Goal: Transaction & Acquisition: Purchase product/service

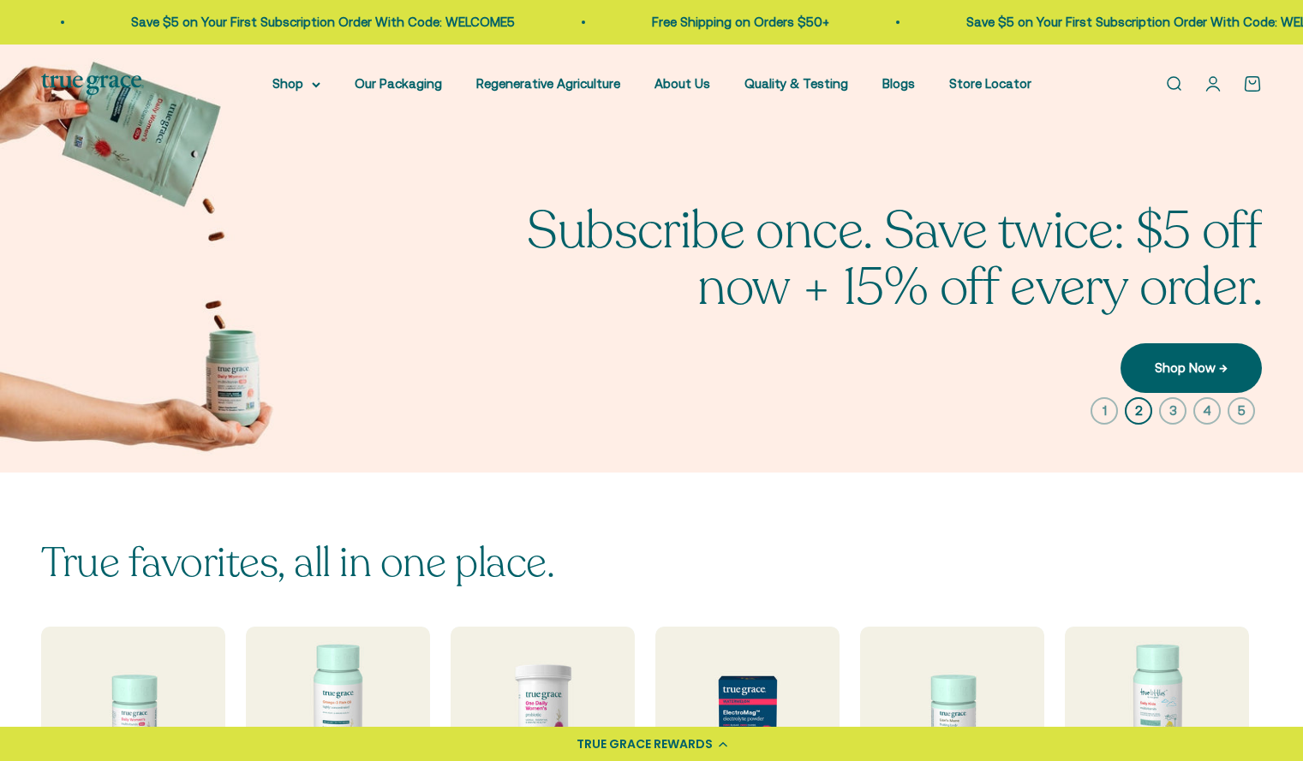
click at [1209, 83] on link "Open account page" at bounding box center [1212, 84] width 19 height 19
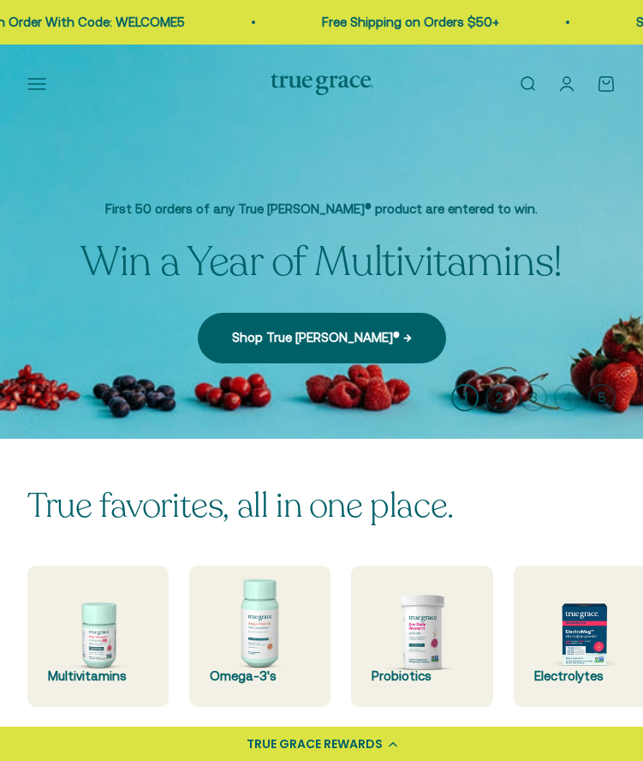
click at [566, 78] on link "Open account page" at bounding box center [567, 84] width 19 height 19
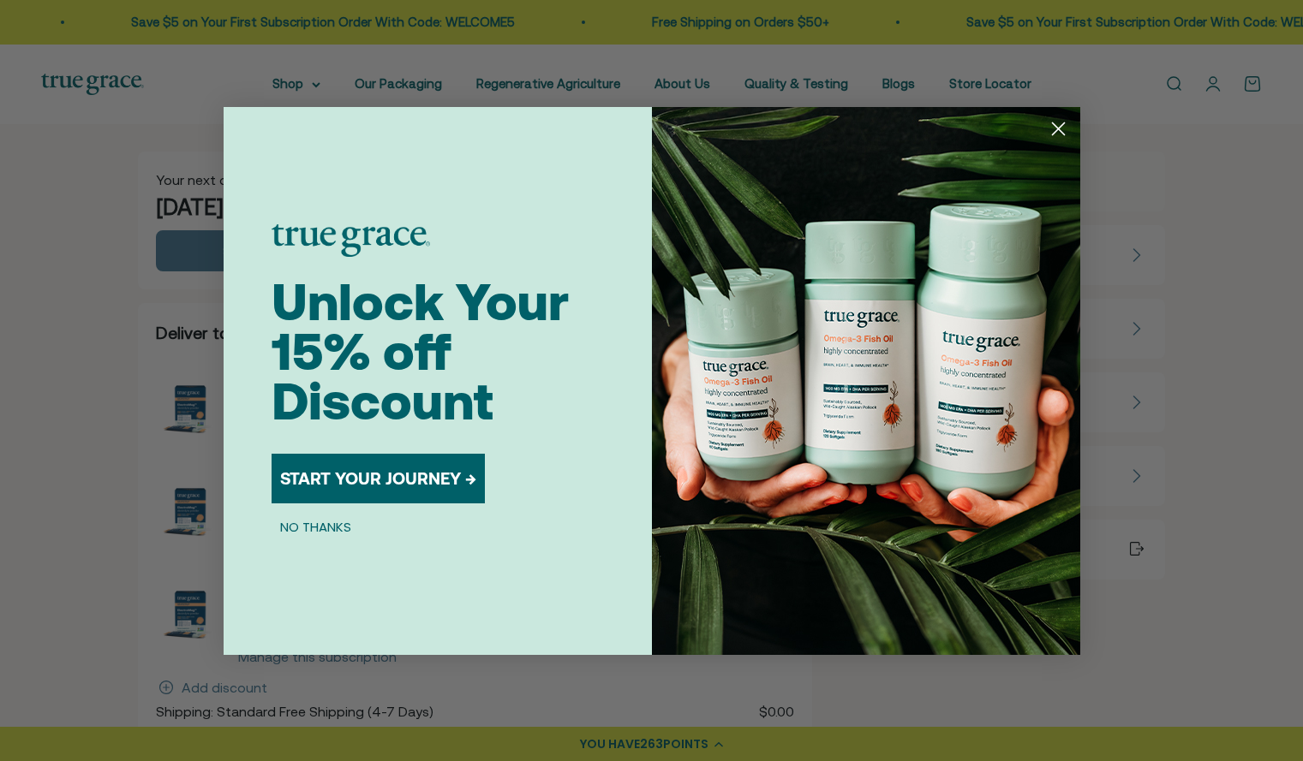
click at [1057, 131] on circle "Close dialog" at bounding box center [1057, 128] width 28 height 28
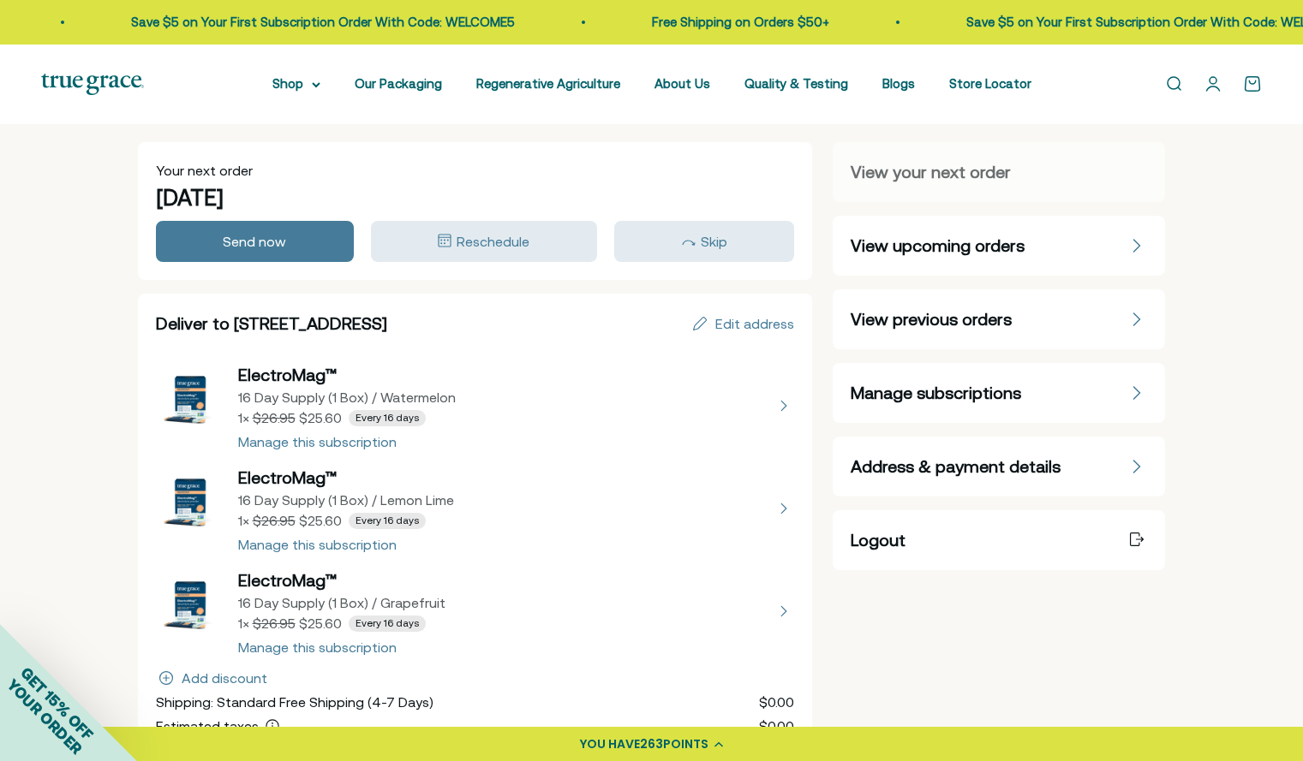
scroll to position [12, 0]
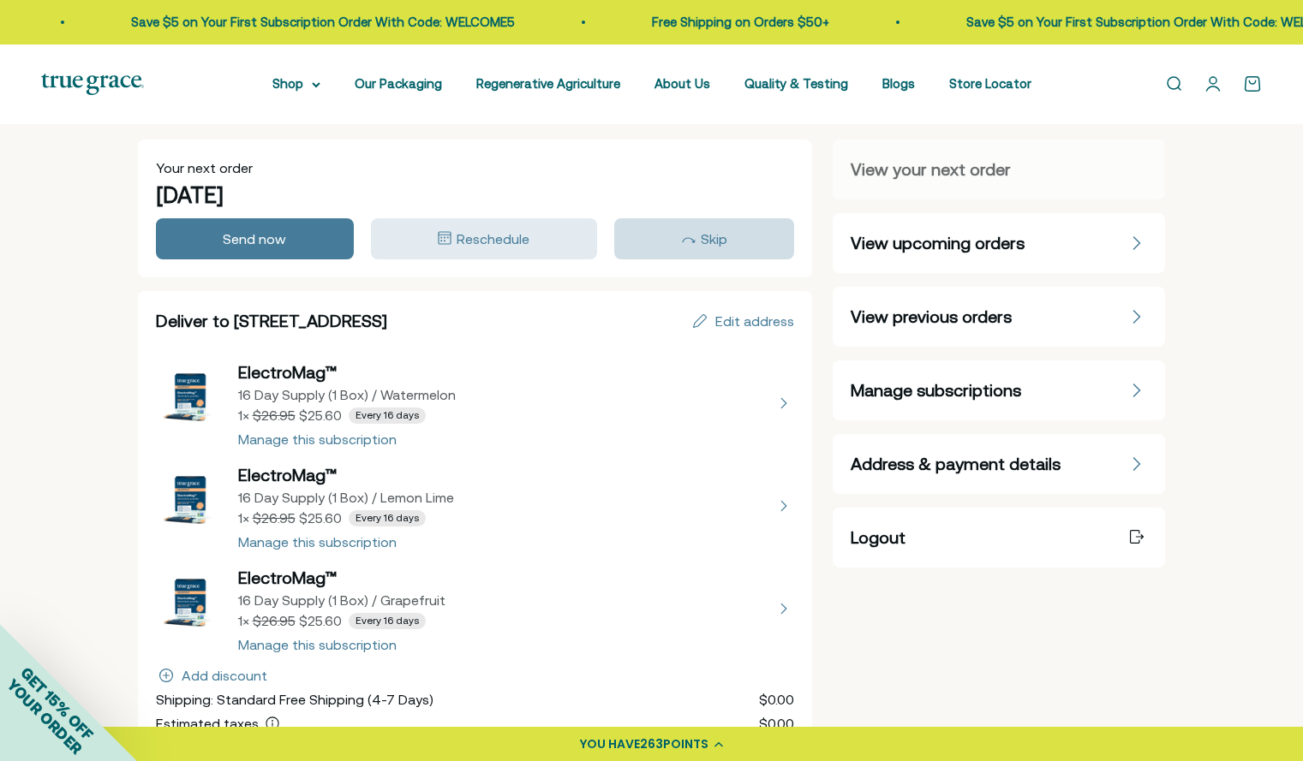
click at [690, 229] on div "Skip" at bounding box center [704, 239] width 156 height 21
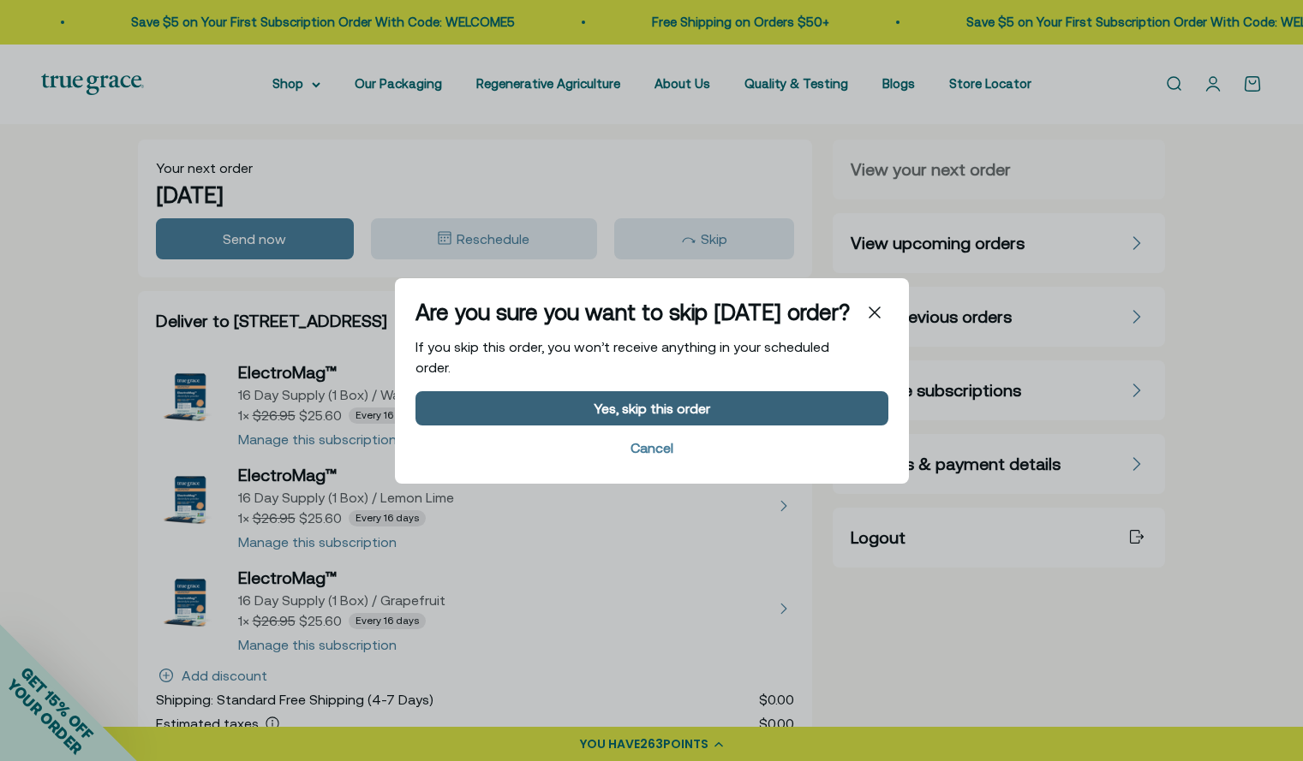
click at [659, 422] on button "Yes, skip this order" at bounding box center [651, 408] width 473 height 34
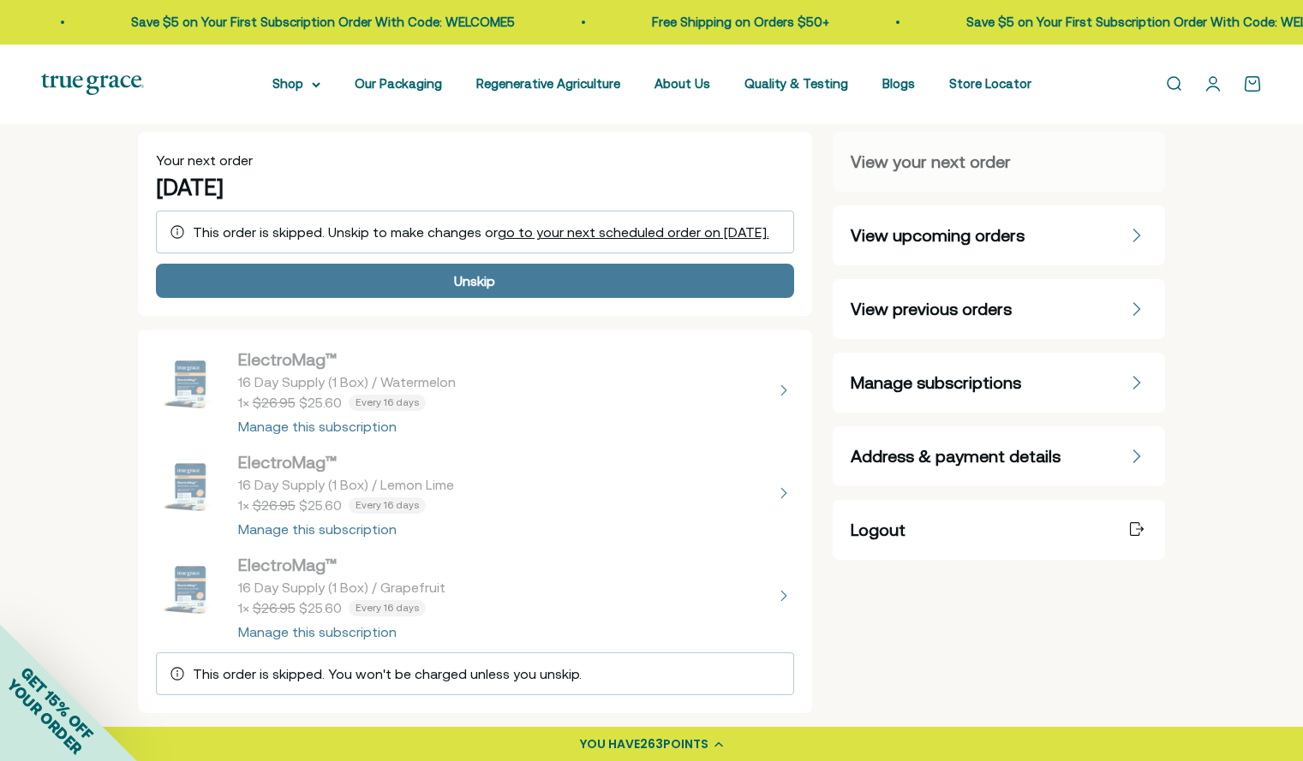
scroll to position [0, 0]
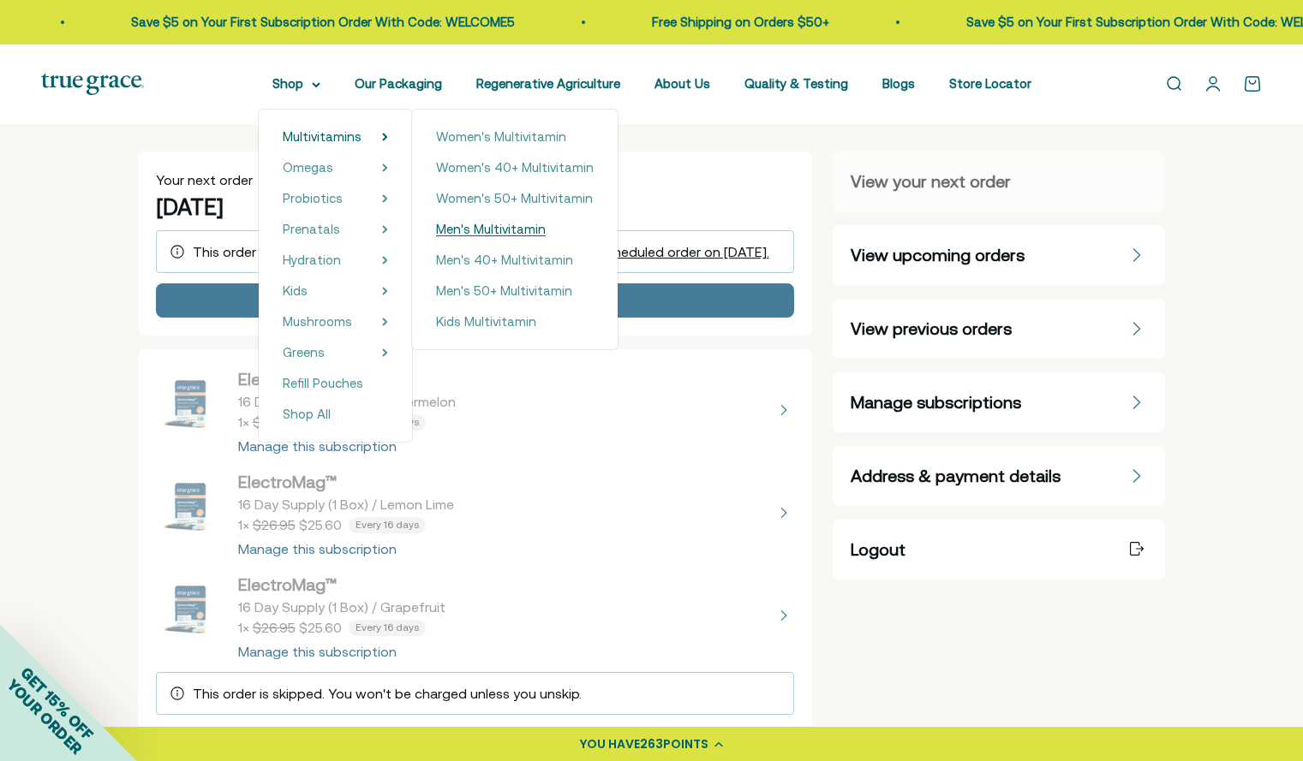
click at [503, 231] on span "Men's Multivitamin" at bounding box center [491, 229] width 110 height 15
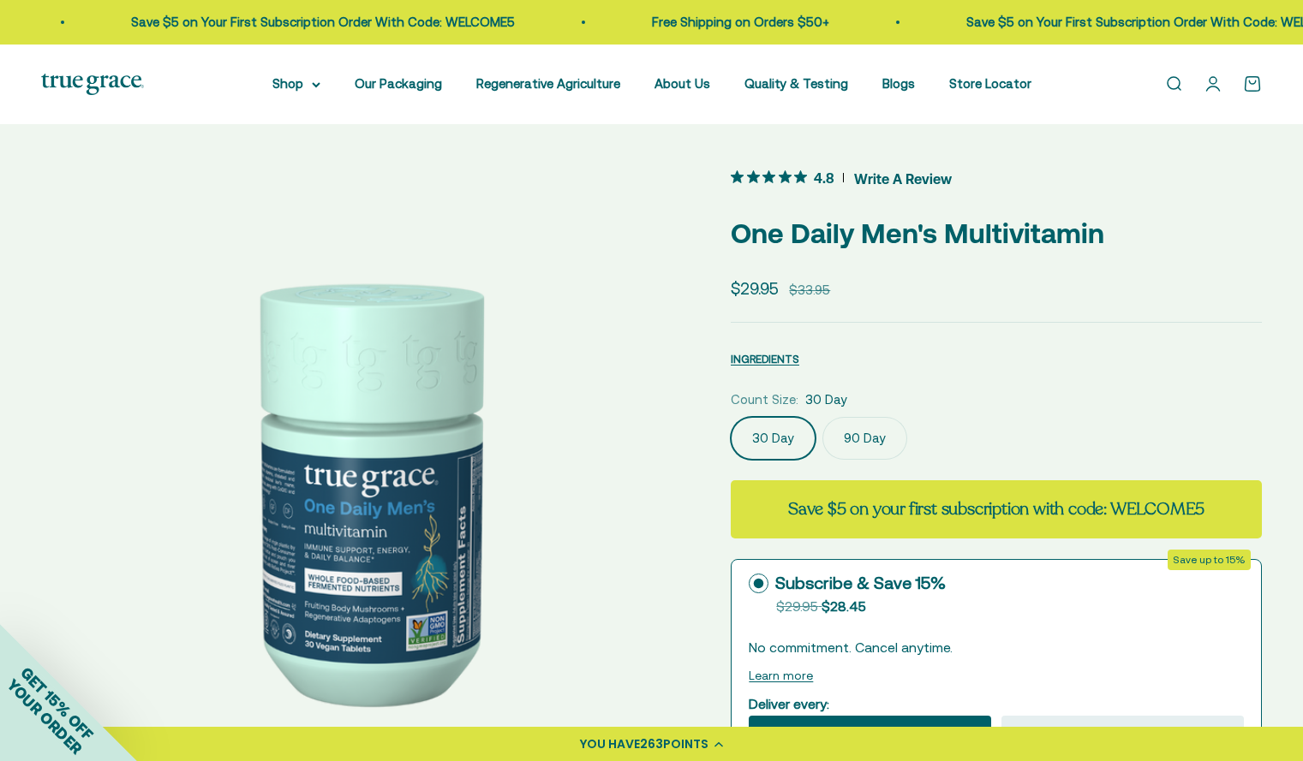
click at [863, 443] on label "90 Day" at bounding box center [864, 438] width 85 height 43
click at [731, 417] on input "90 Day" at bounding box center [730, 416] width 1 height 1
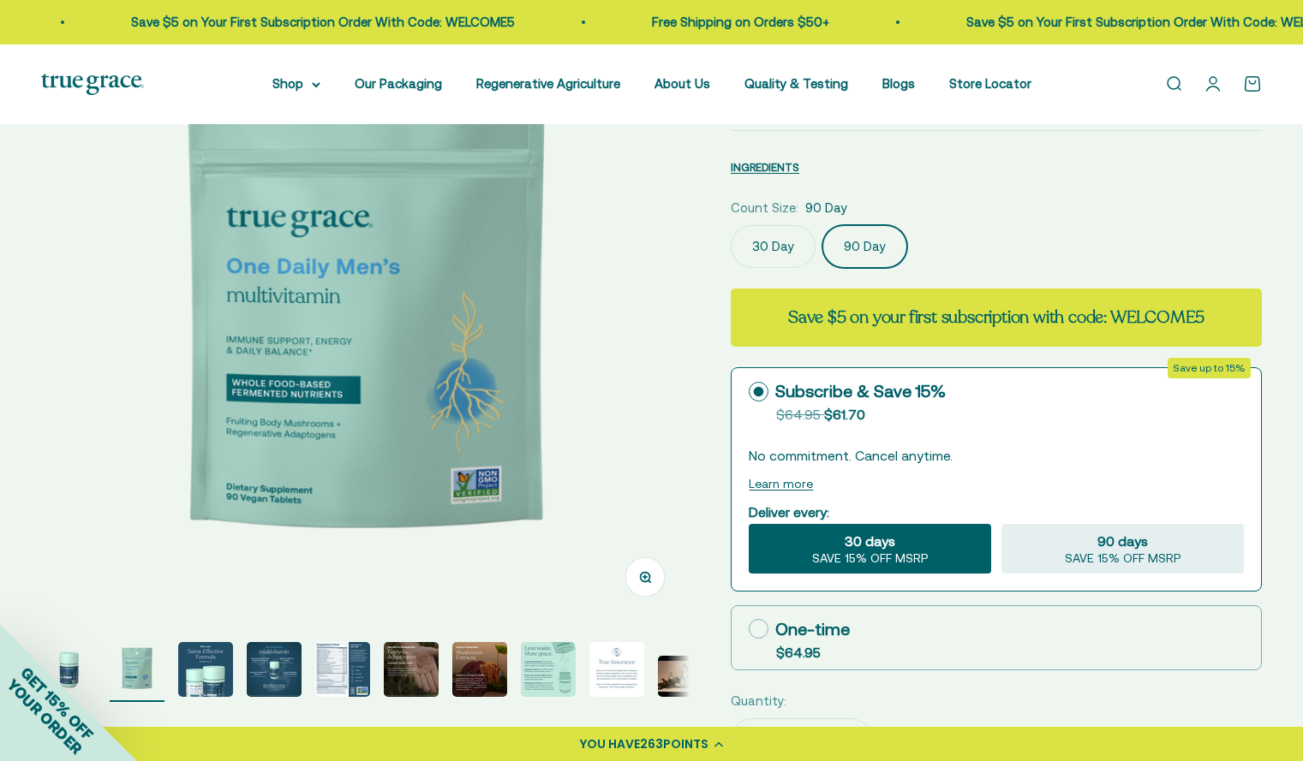
scroll to position [193, 0]
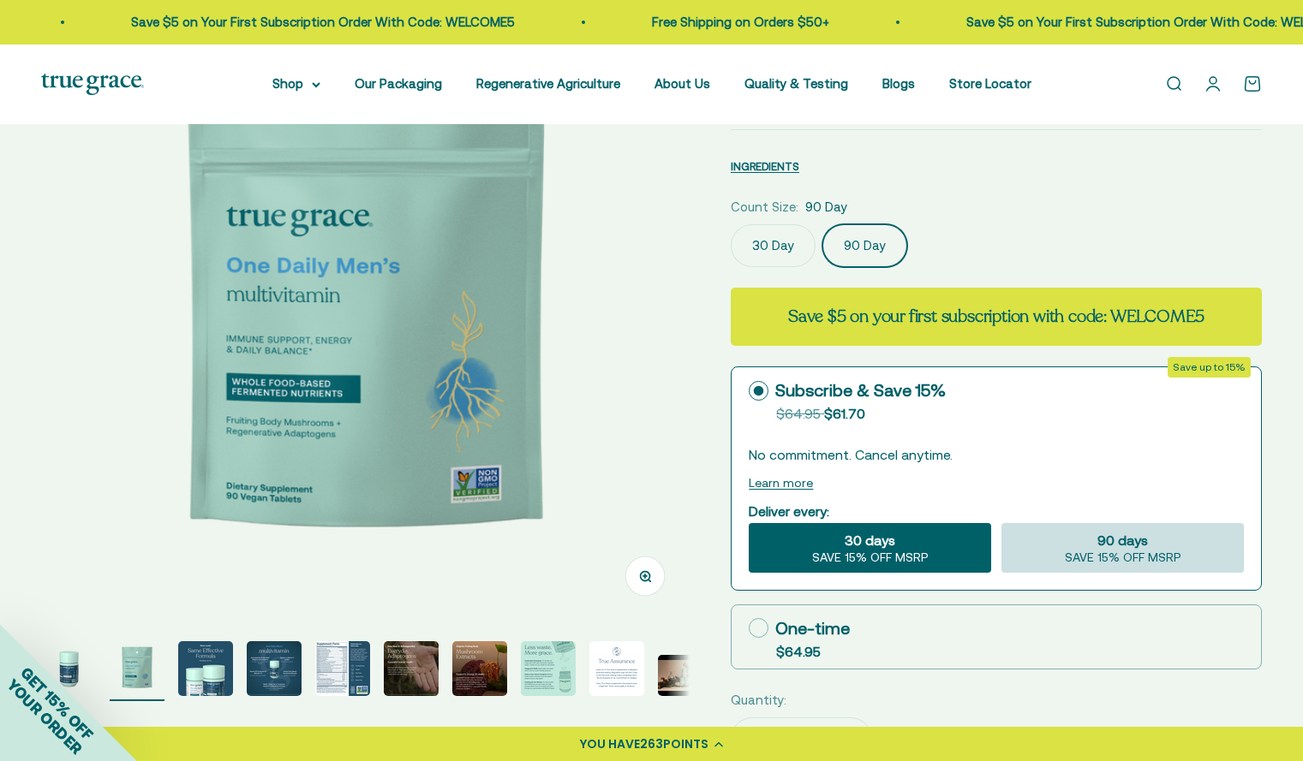
click at [1098, 548] on span "90 days" at bounding box center [1122, 540] width 51 height 21
click at [1001, 523] on input "90 days SAVE 15% OFF MSRP" at bounding box center [1000, 522] width 1 height 1
radio input "true"
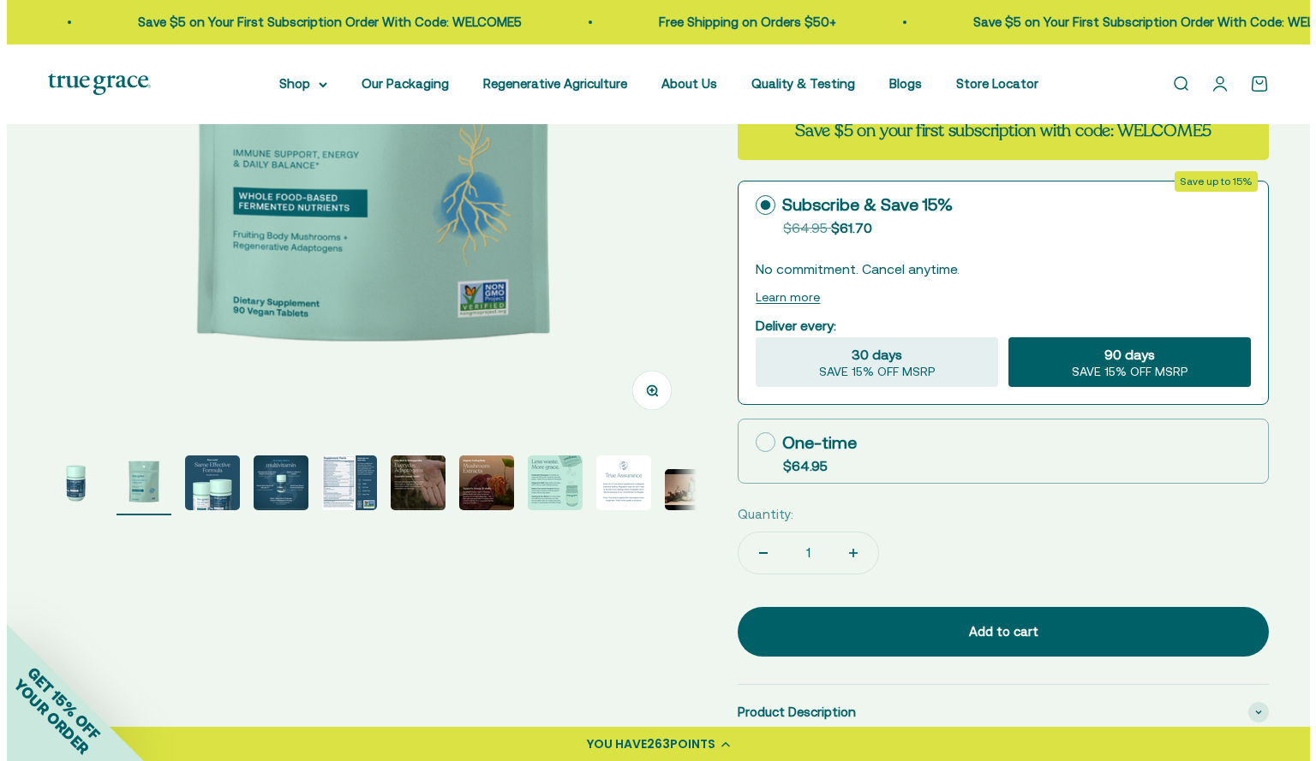
scroll to position [415, 0]
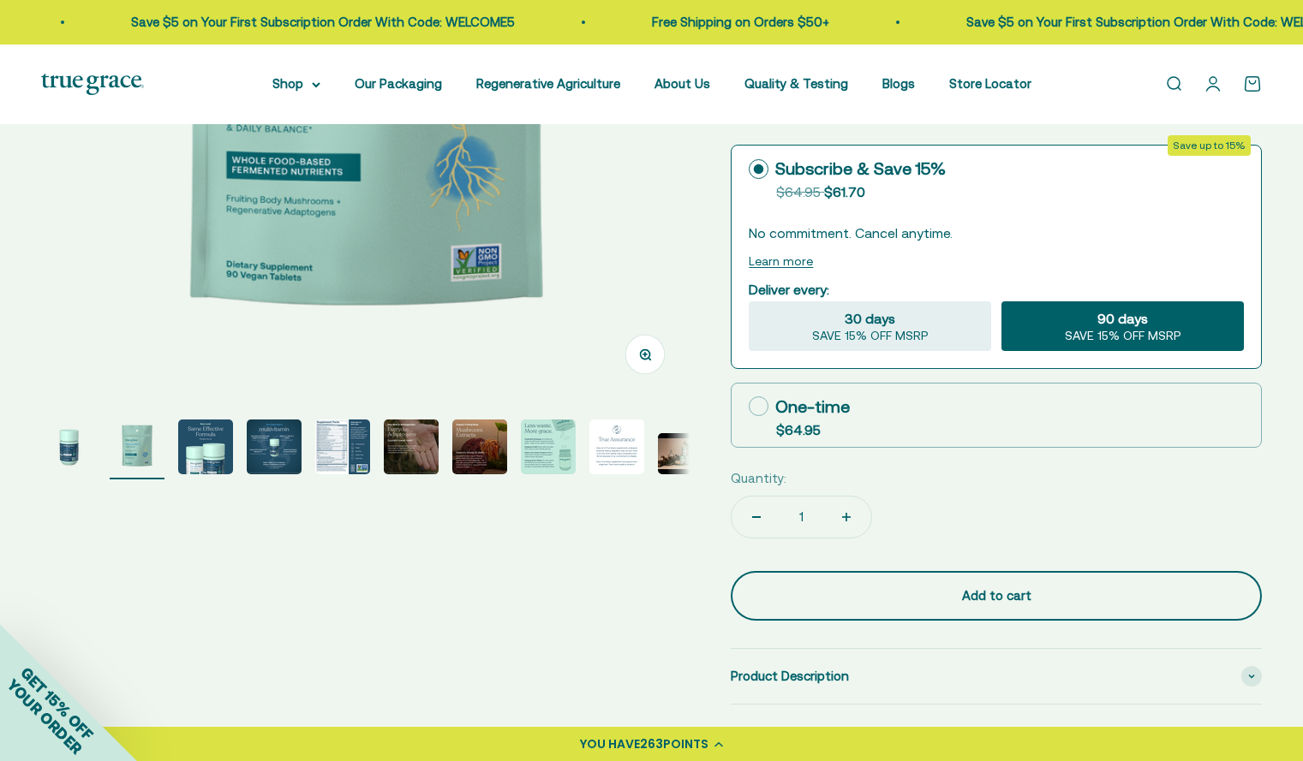
click at [1155, 601] on div "Add to cart" at bounding box center [996, 596] width 463 height 21
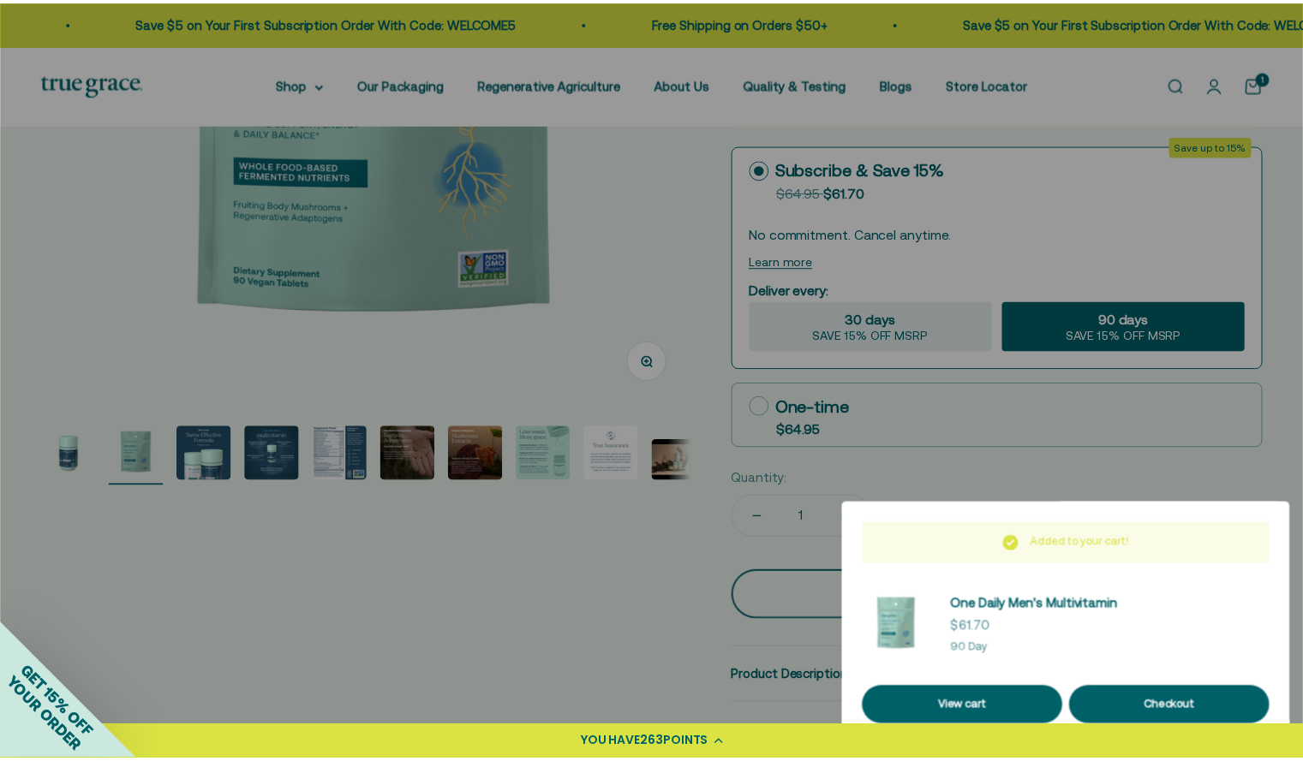
scroll to position [0, 677]
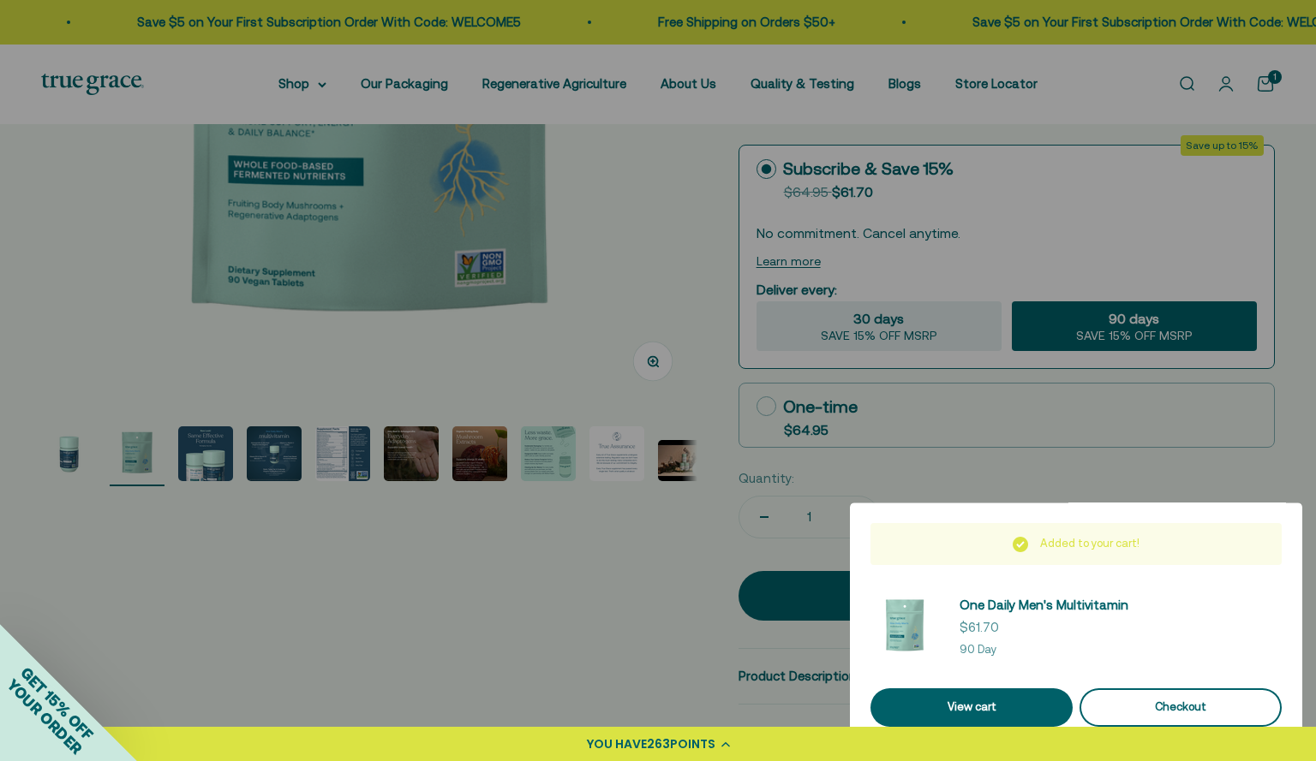
click at [1146, 708] on div "Checkout" at bounding box center [1180, 708] width 161 height 18
click at [655, 743] on span "263" at bounding box center [658, 744] width 23 height 17
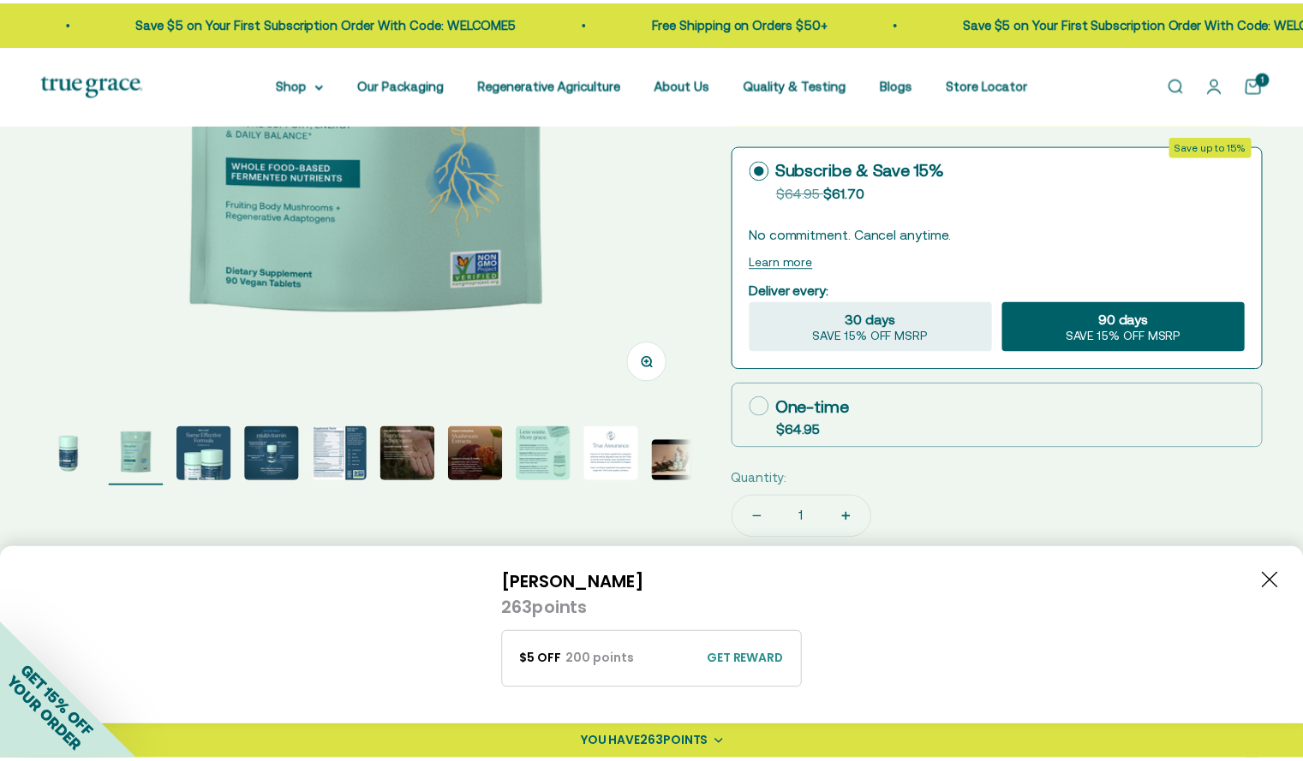
scroll to position [0, 669]
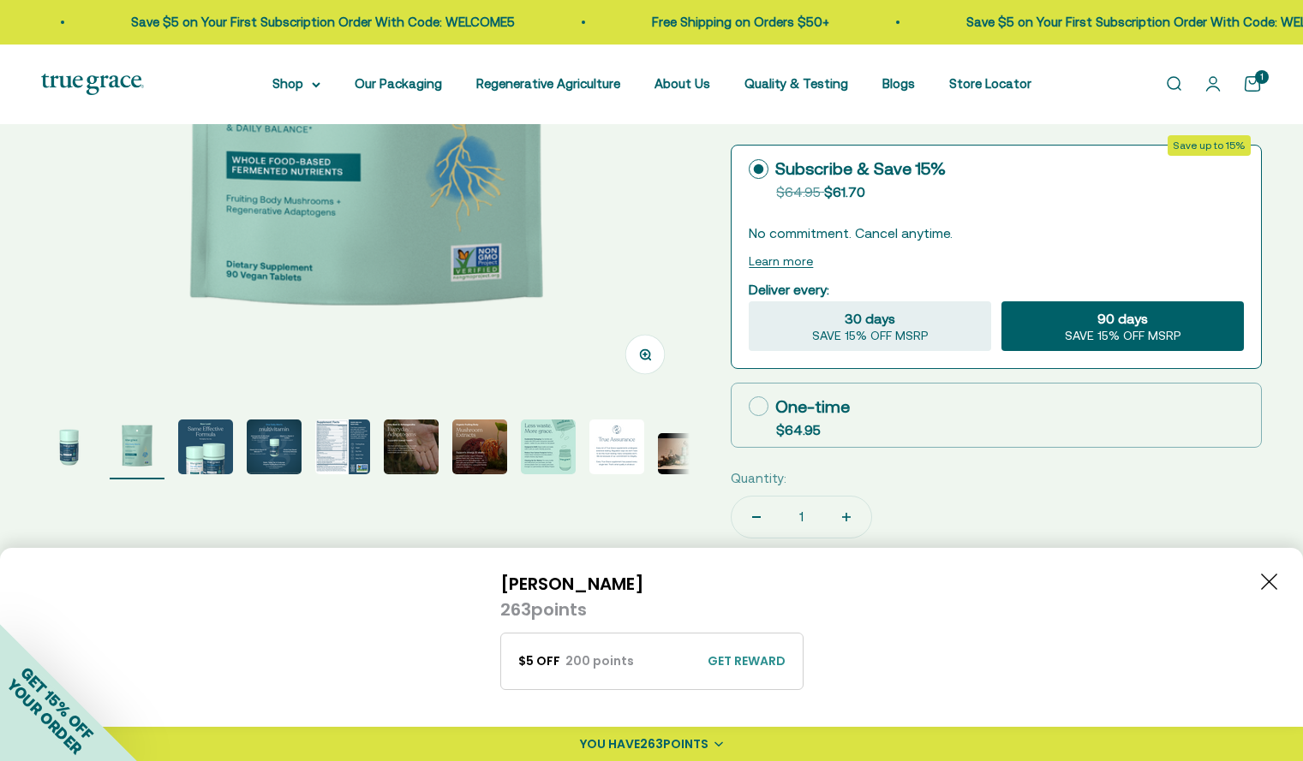
click at [740, 655] on div "GET REWARD" at bounding box center [746, 662] width 78 height 18
click at [740, 655] on span "REDEEM" at bounding box center [753, 661] width 46 height 17
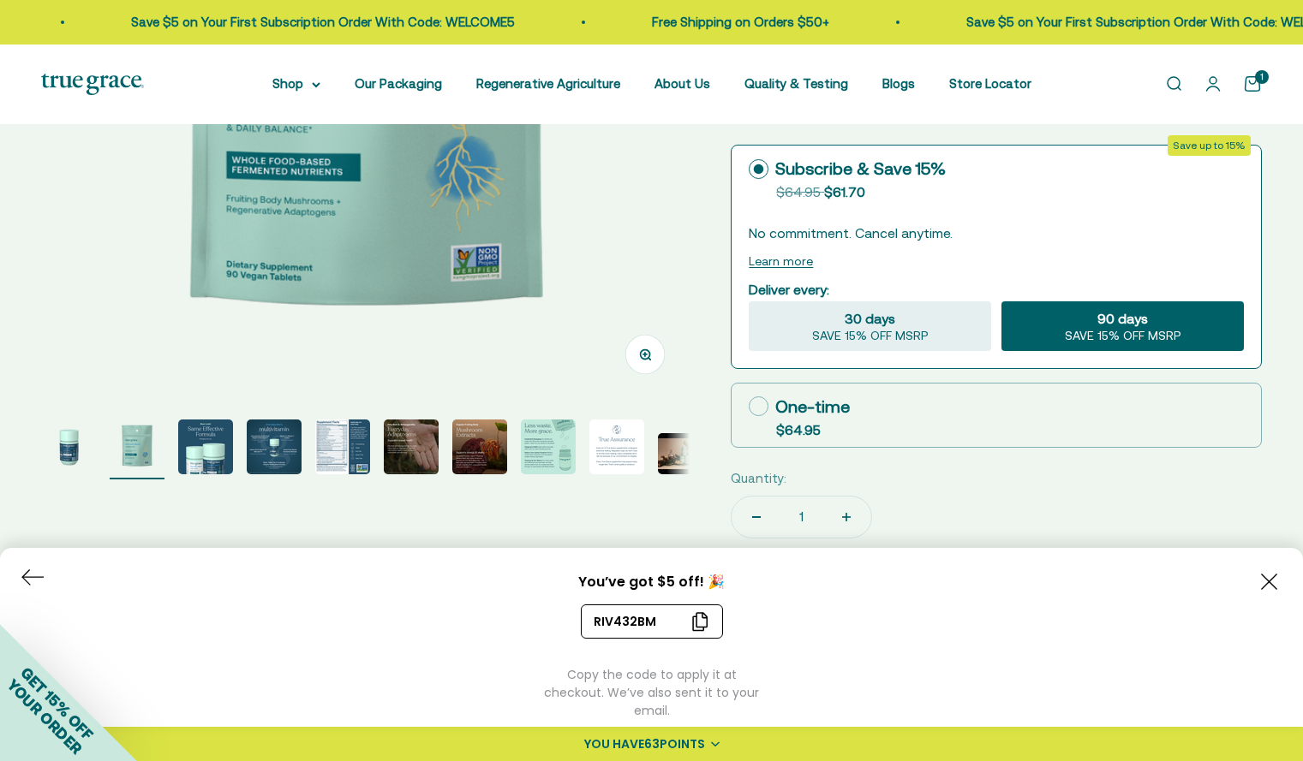
click at [701, 630] on icon "Copy your coupon code" at bounding box center [699, 622] width 21 height 20
click at [1274, 588] on icon "Close button" at bounding box center [1269, 582] width 16 height 16
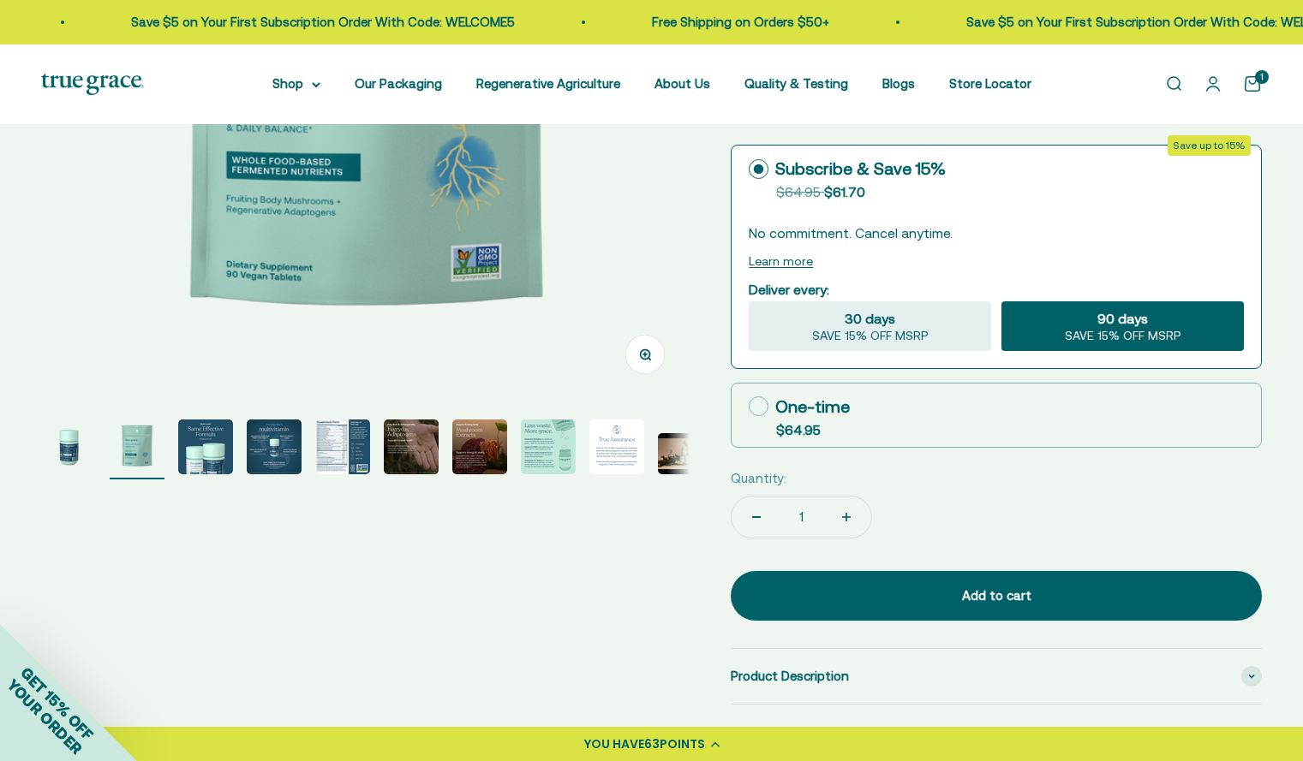
click at [1250, 82] on link "Open cart 1" at bounding box center [1252, 84] width 19 height 19
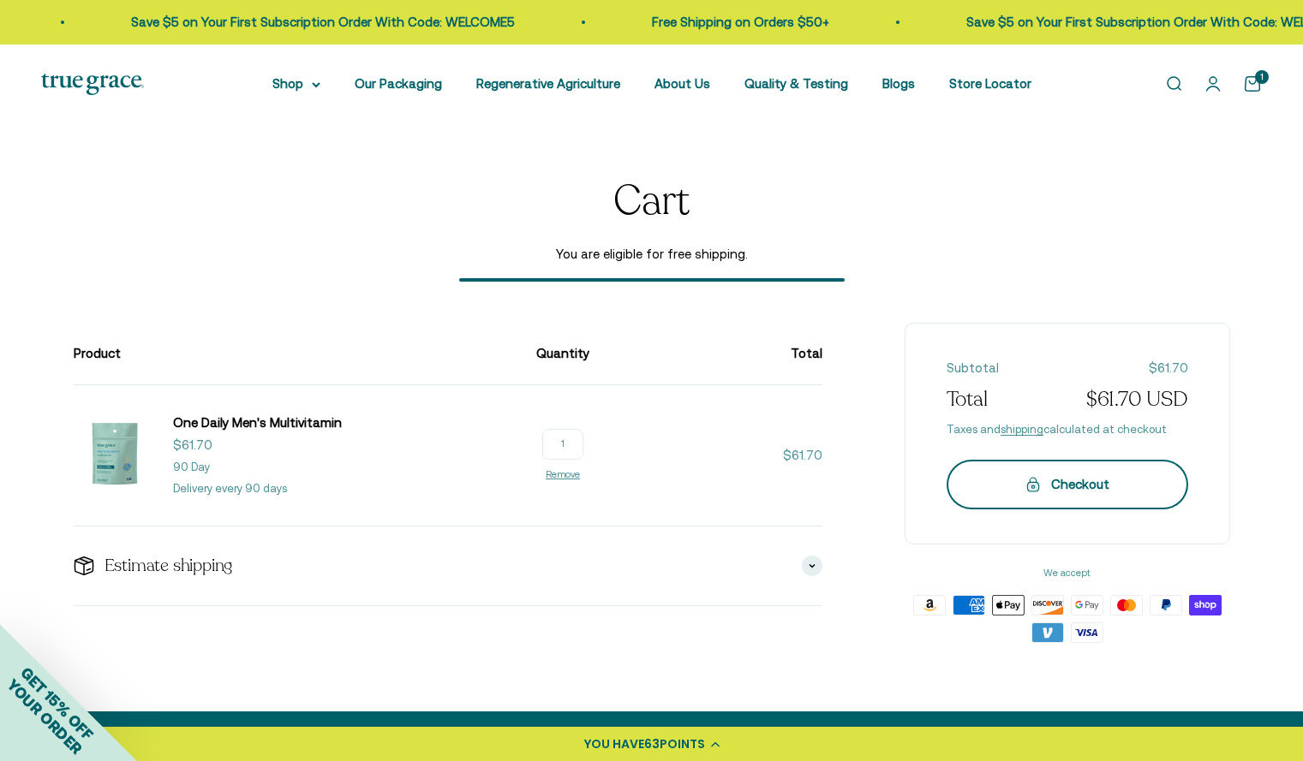
click at [1034, 485] on icon "submit" at bounding box center [1032, 486] width 11 height 9
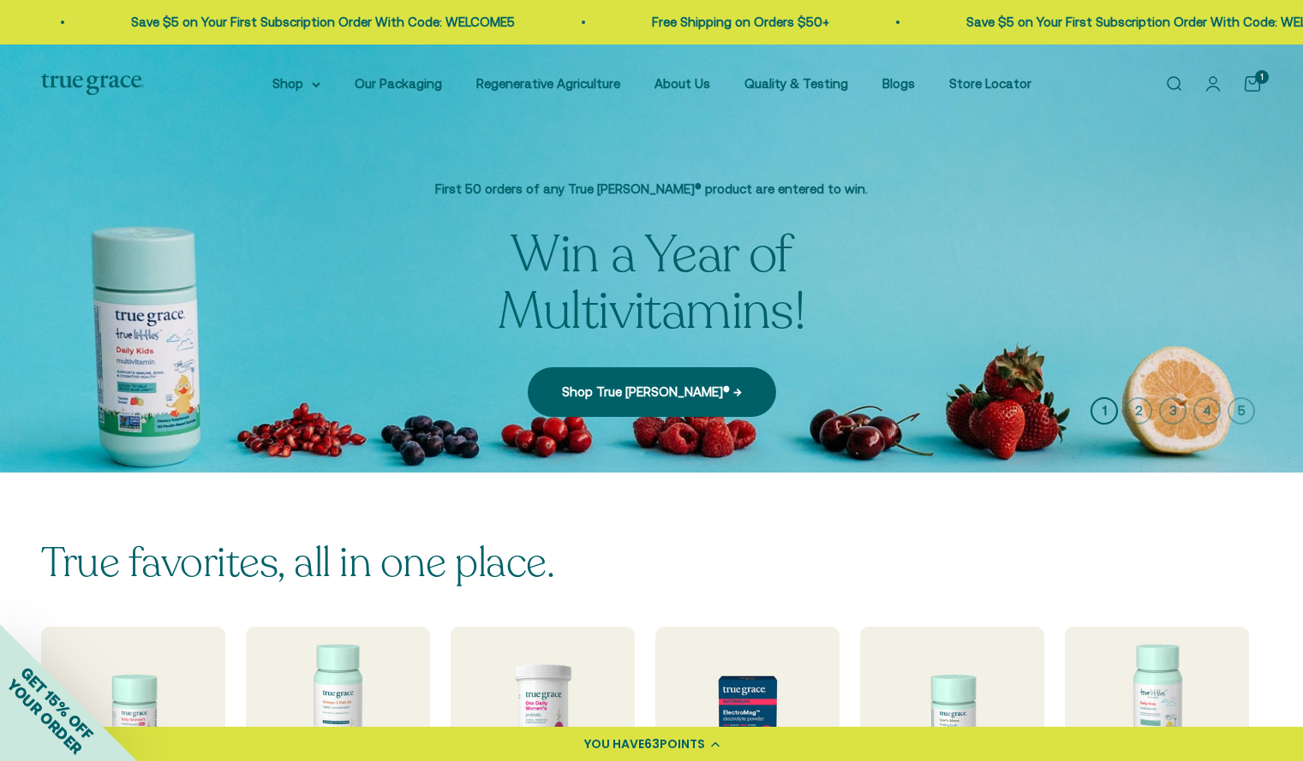
click at [649, 16] on link "Free Shipping on Orders $50+" at bounding box center [737, 22] width 177 height 15
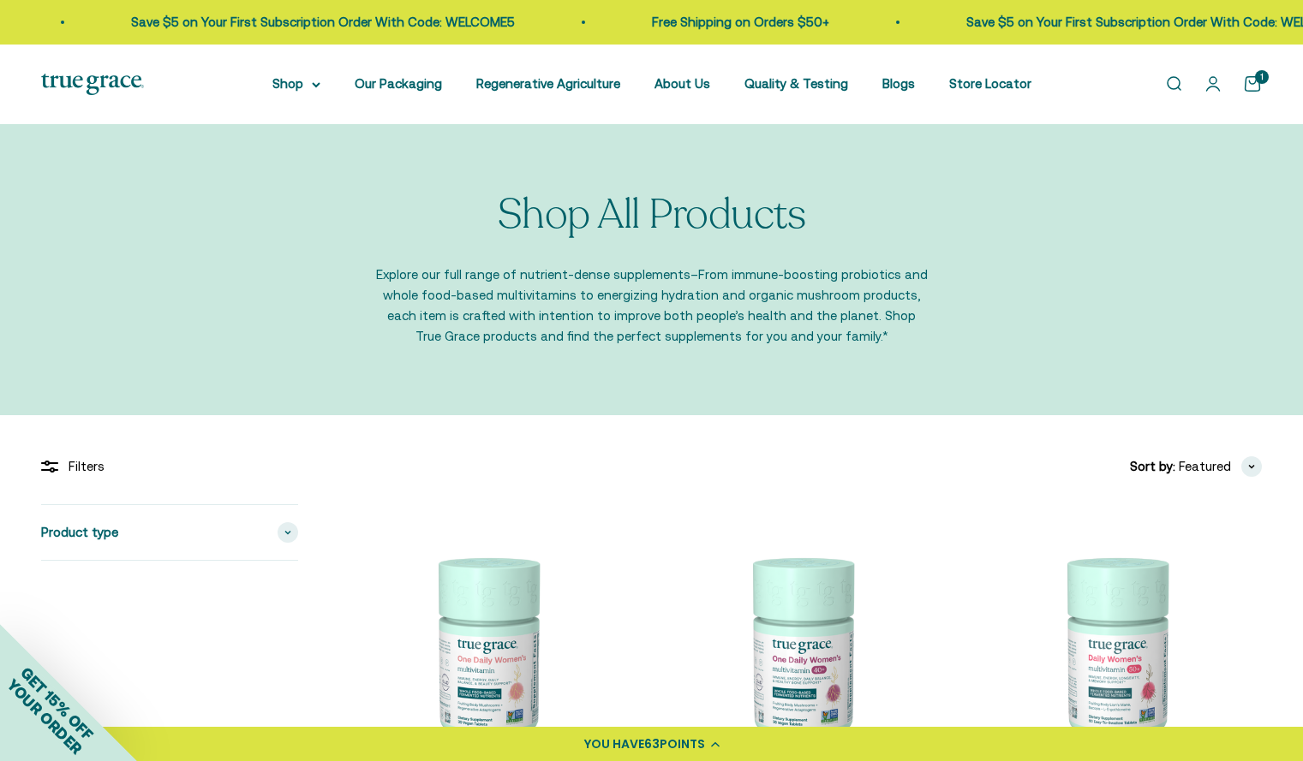
click at [1255, 87] on link "Open cart 1" at bounding box center [1252, 84] width 19 height 19
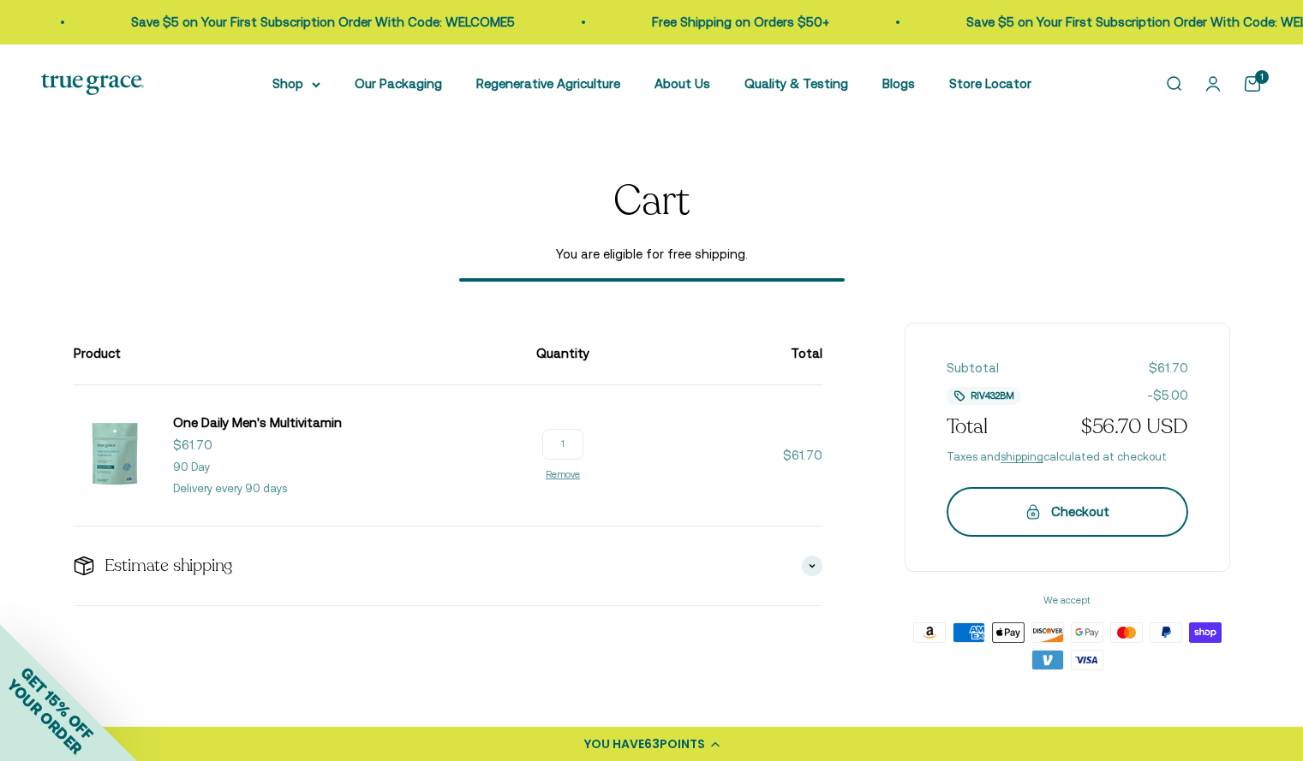
click at [1073, 527] on button "Checkout" at bounding box center [1067, 512] width 242 height 50
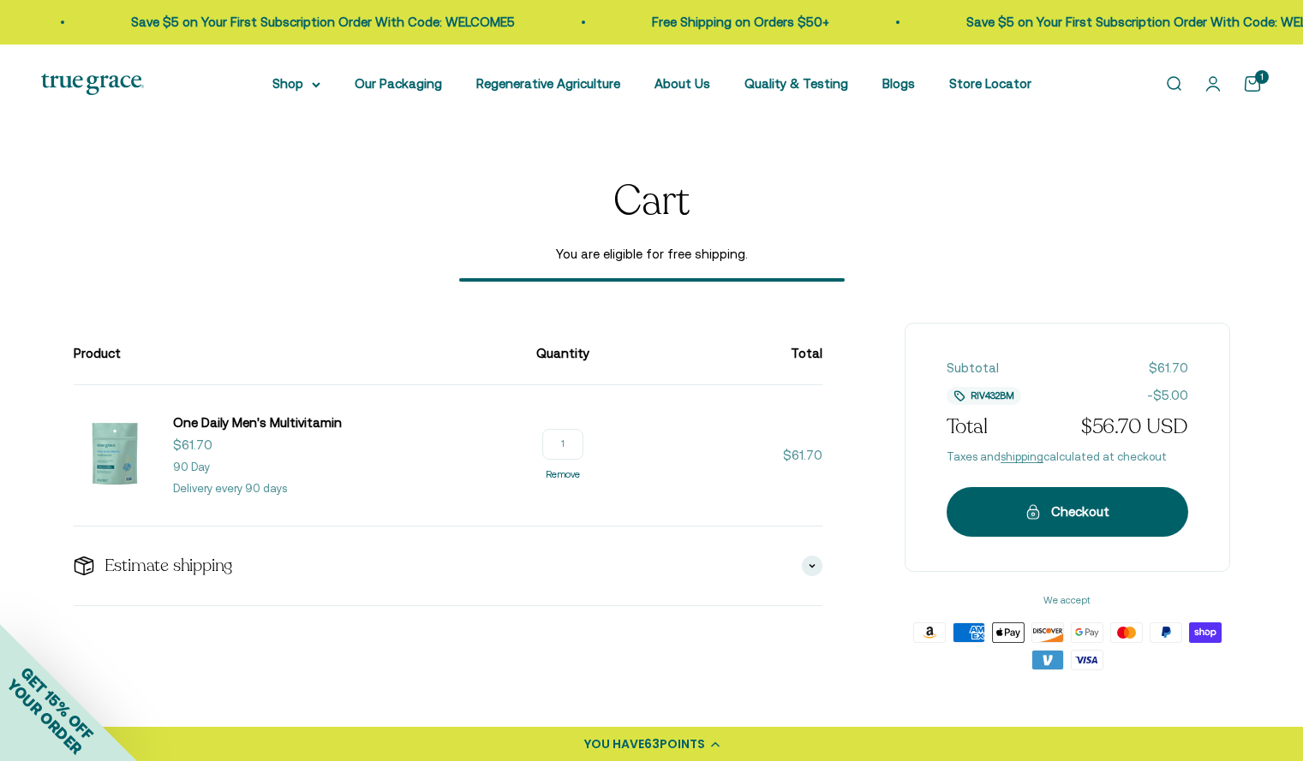
click at [558, 478] on link "Remove" at bounding box center [563, 474] width 34 height 10
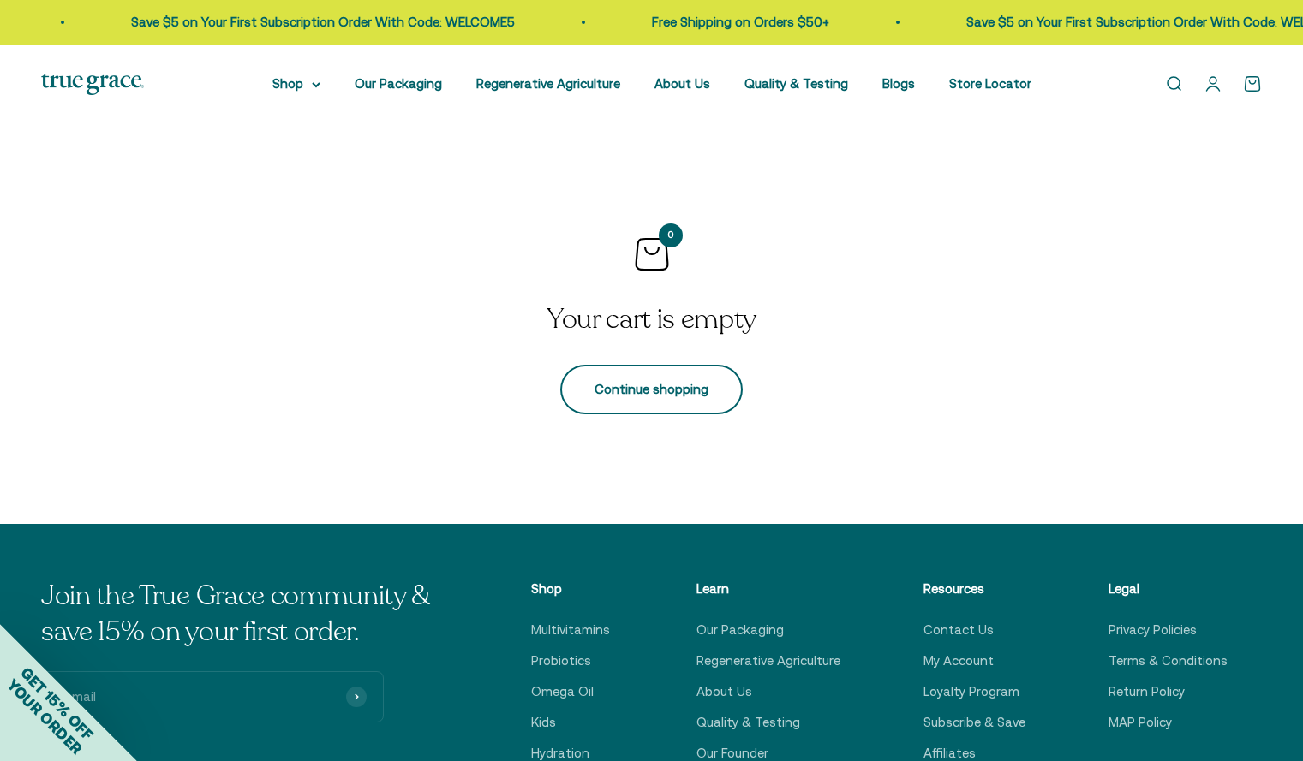
click at [637, 394] on link "Continue shopping" at bounding box center [651, 390] width 182 height 50
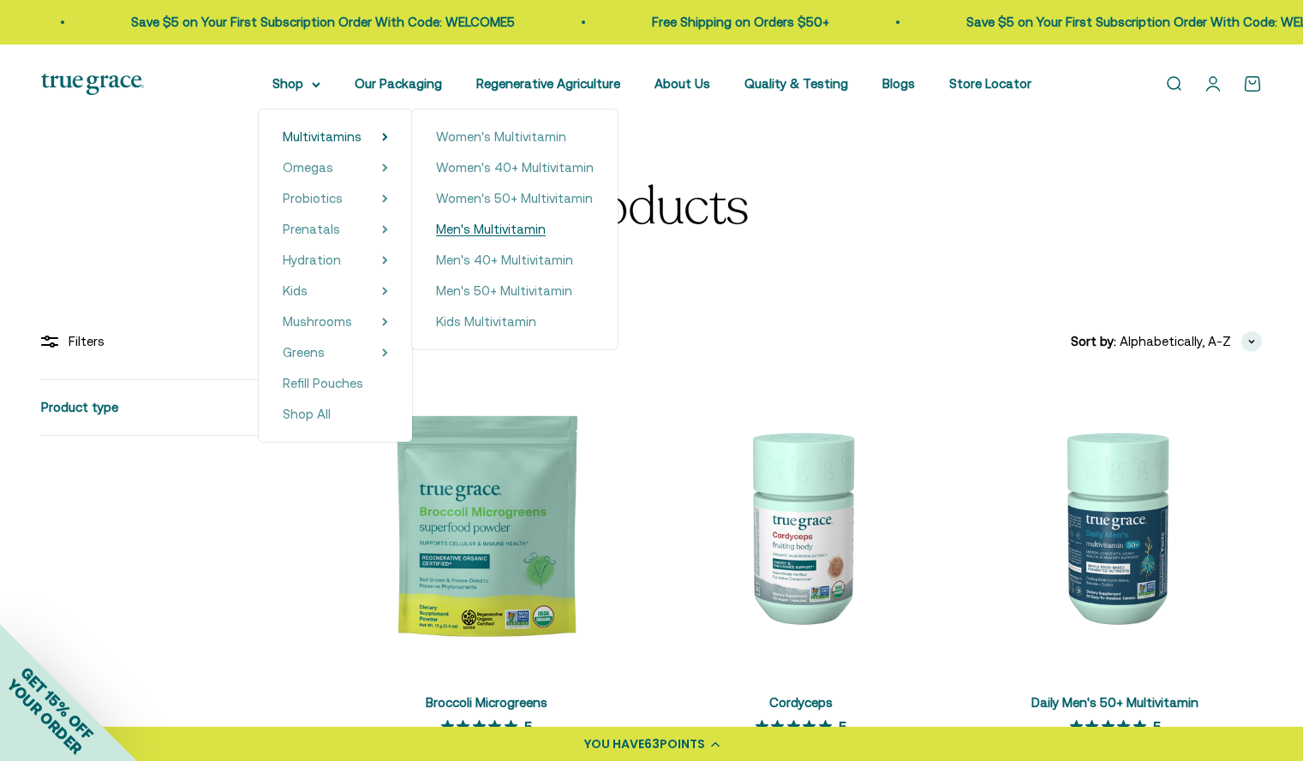
click at [522, 230] on span "Men's Multivitamin" at bounding box center [491, 229] width 110 height 15
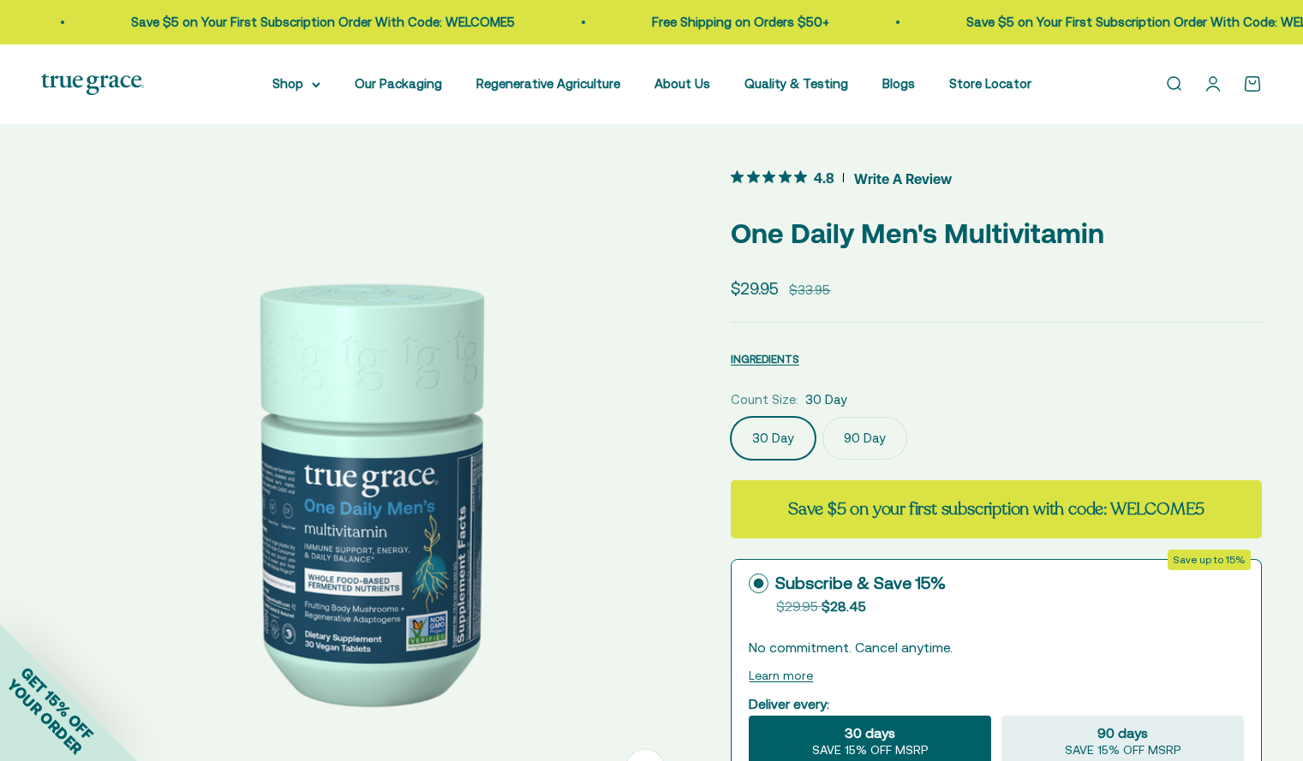
click at [869, 437] on label "90 Day" at bounding box center [864, 438] width 85 height 43
click at [731, 417] on input "90 Day" at bounding box center [730, 416] width 1 height 1
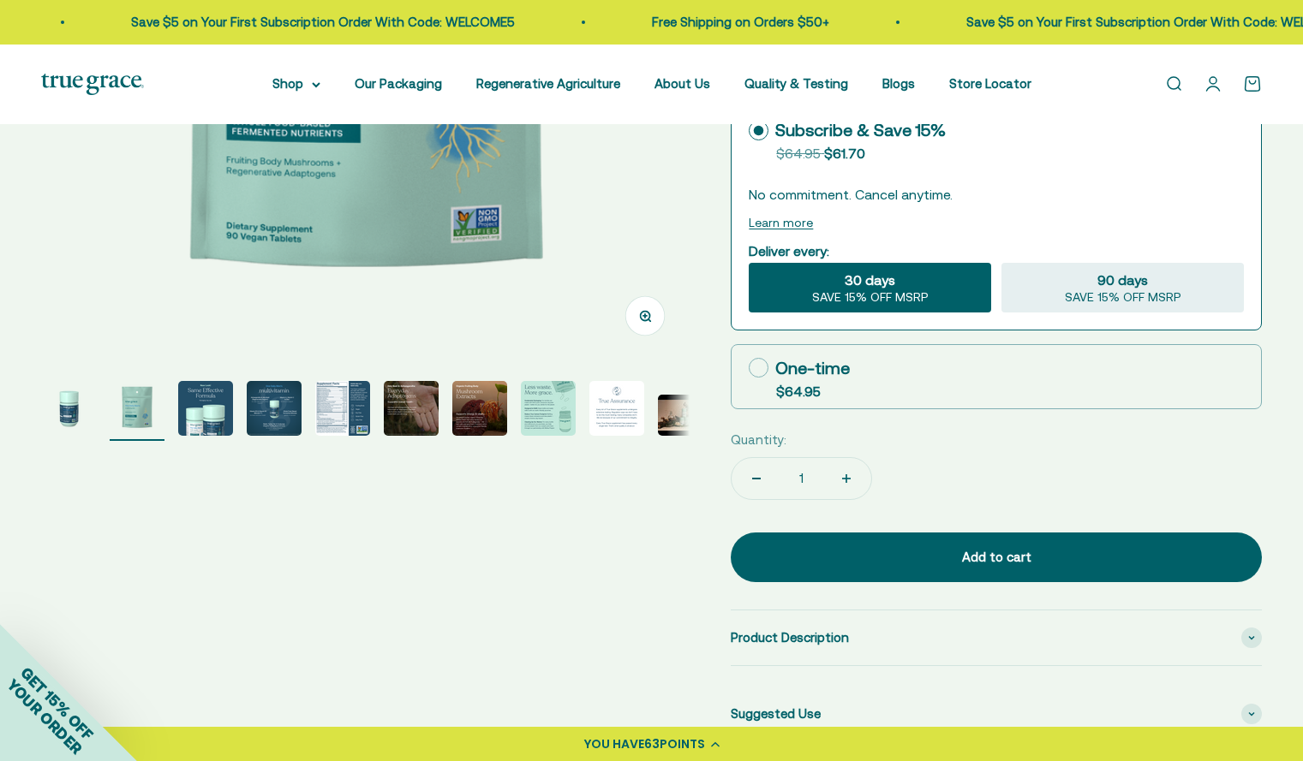
scroll to position [454, 0]
click at [759, 361] on icon at bounding box center [759, 367] width 20 height 20
click at [749, 367] on input "One-time $64.95" at bounding box center [748, 367] width 1 height 1
radio input "true"
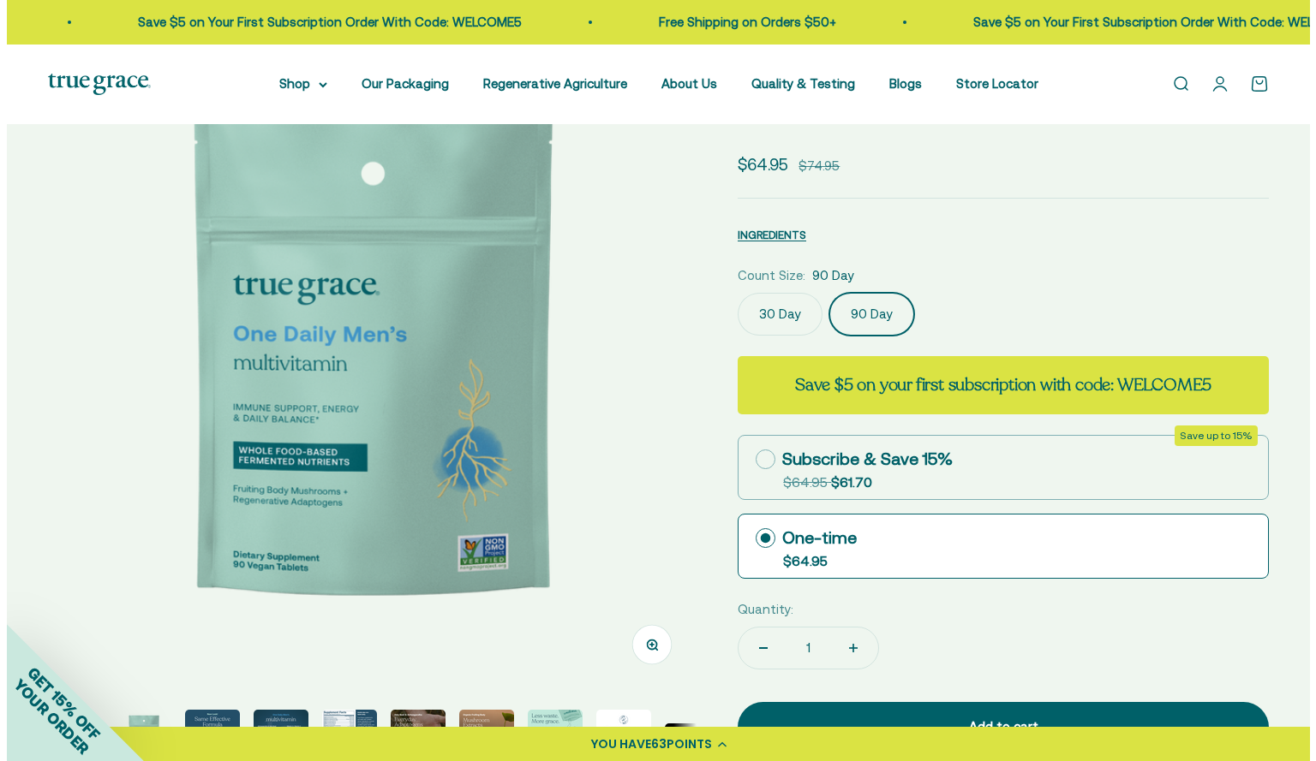
scroll to position [193, 0]
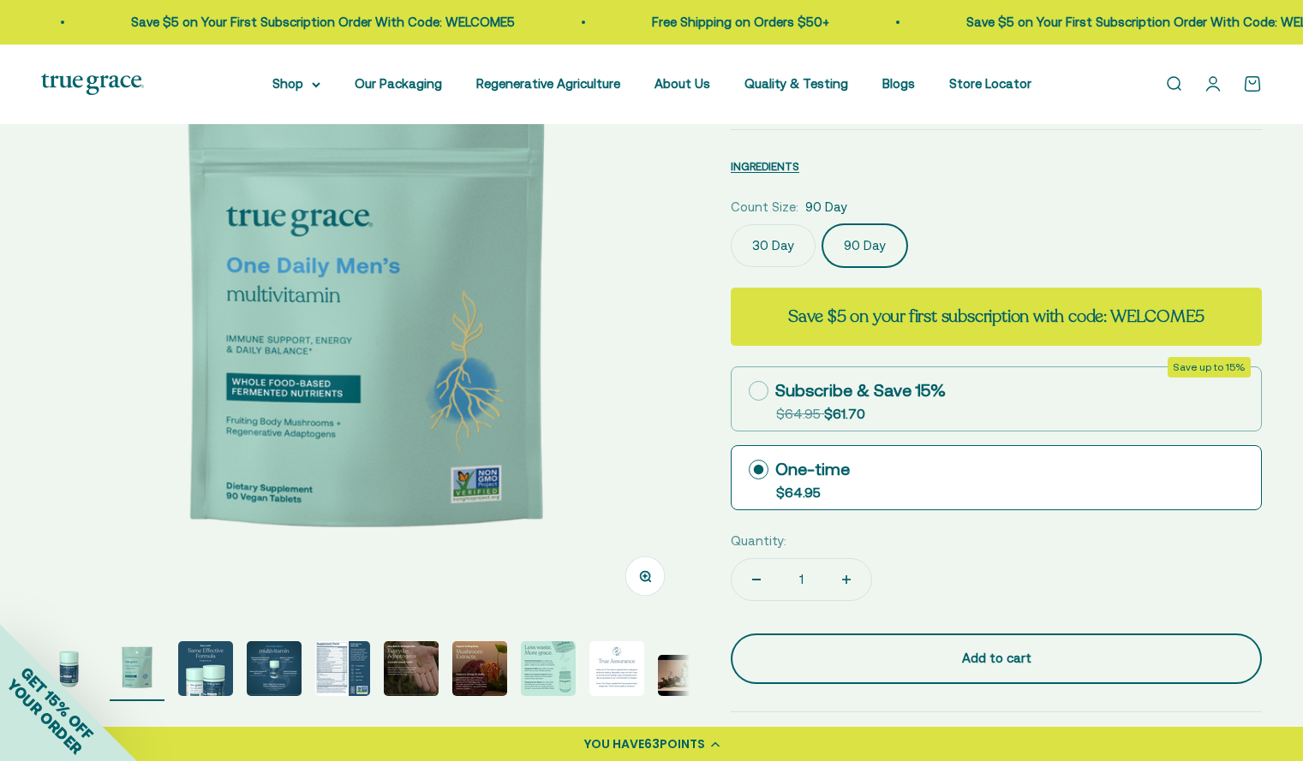
click at [961, 656] on div "Add to cart" at bounding box center [996, 658] width 463 height 21
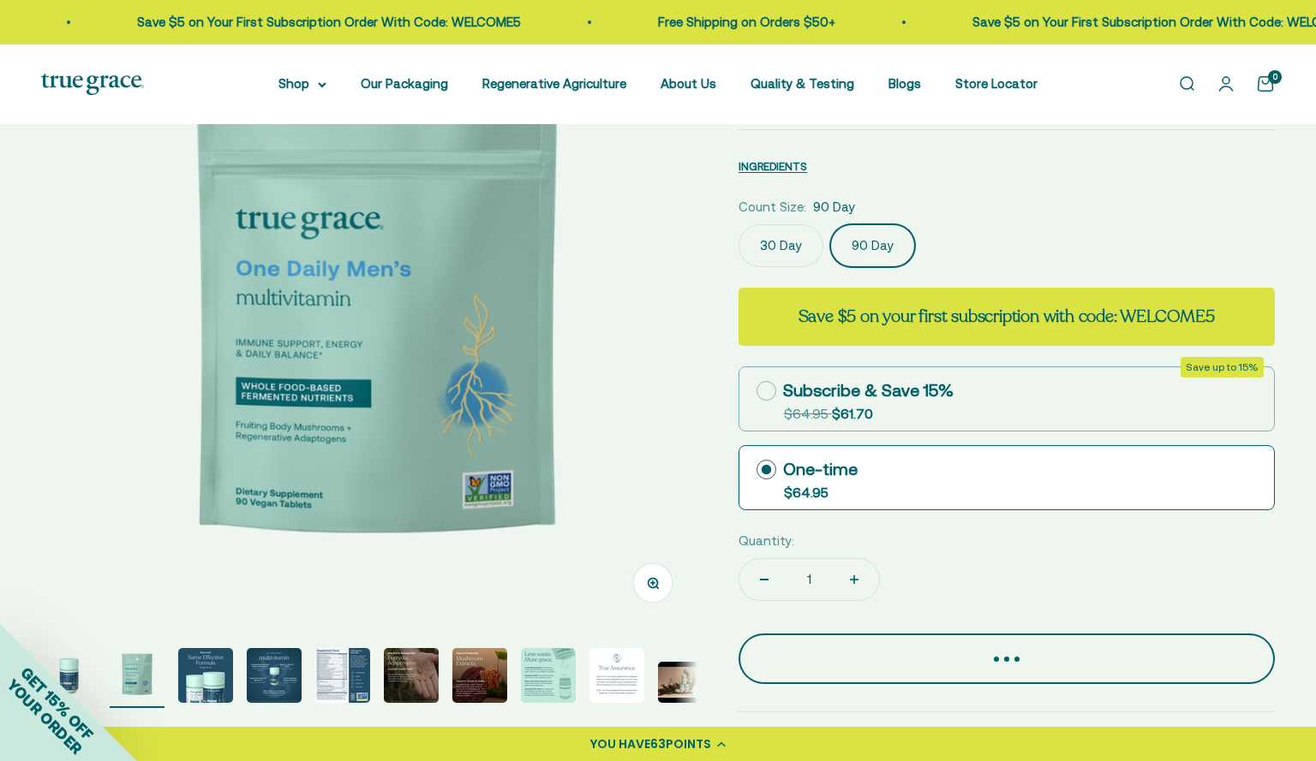
scroll to position [0, 677]
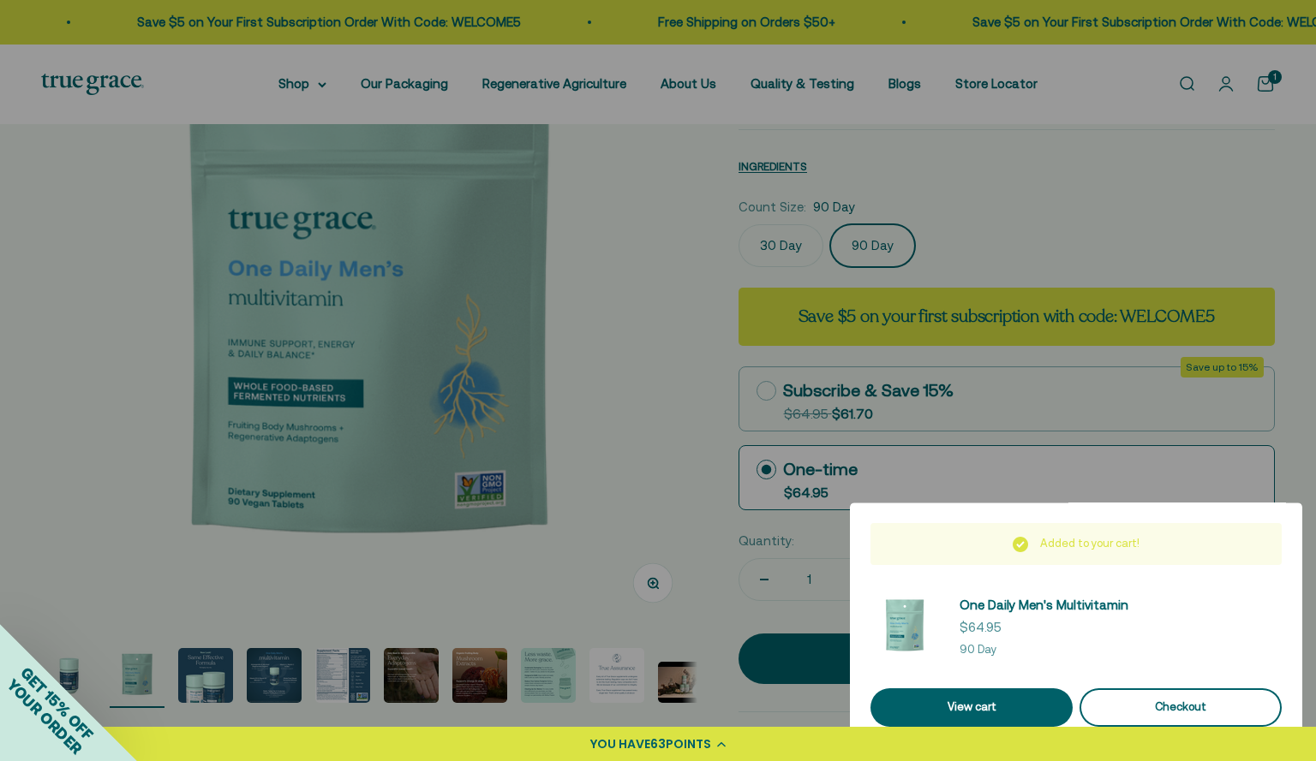
click at [1168, 698] on button "Checkout" at bounding box center [1180, 708] width 202 height 39
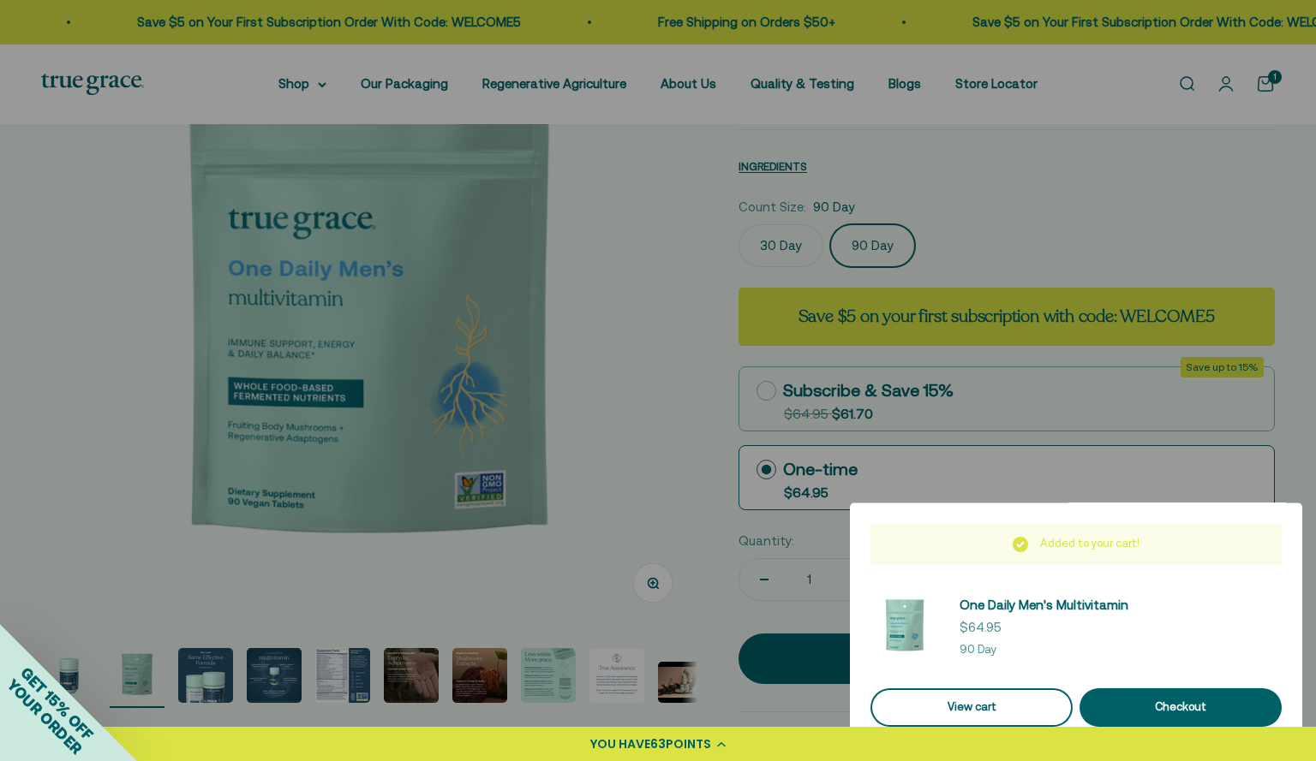
click at [945, 701] on link "View cart" at bounding box center [971, 708] width 202 height 39
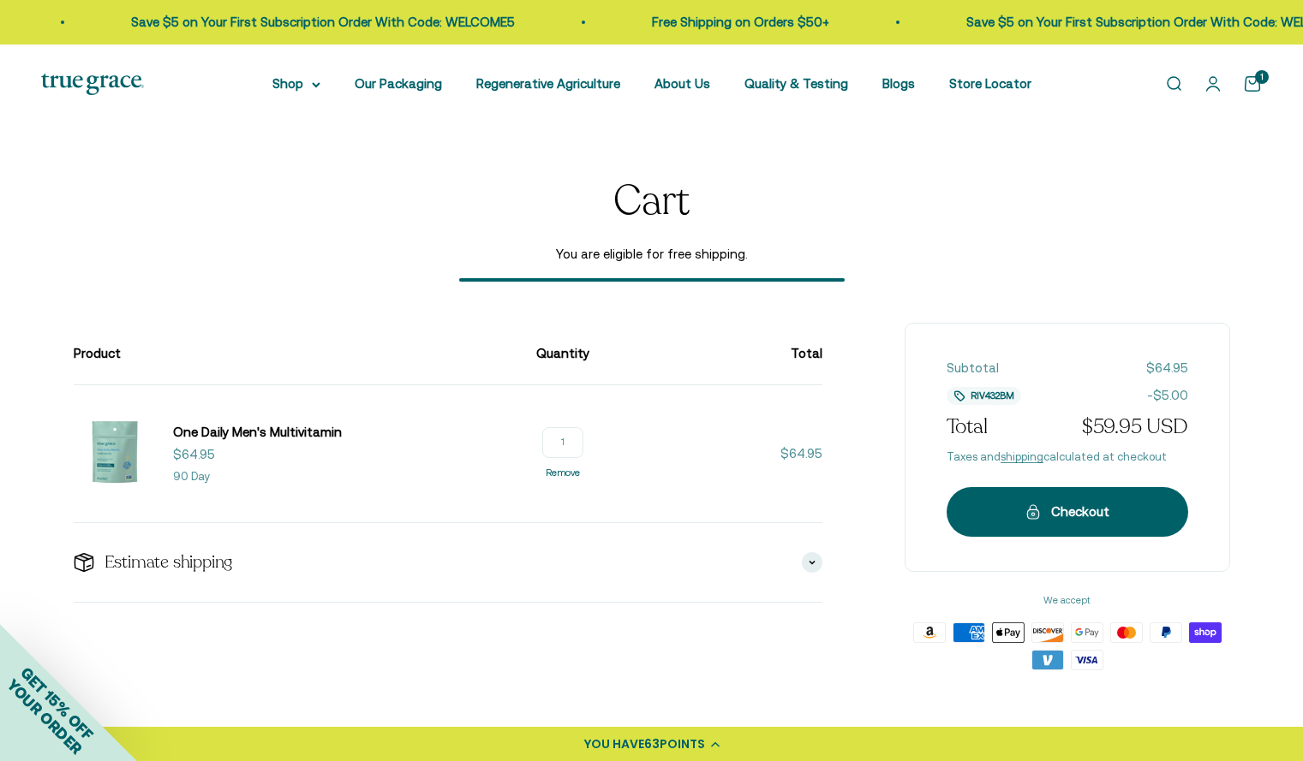
click at [559, 477] on link "Remove" at bounding box center [563, 473] width 34 height 10
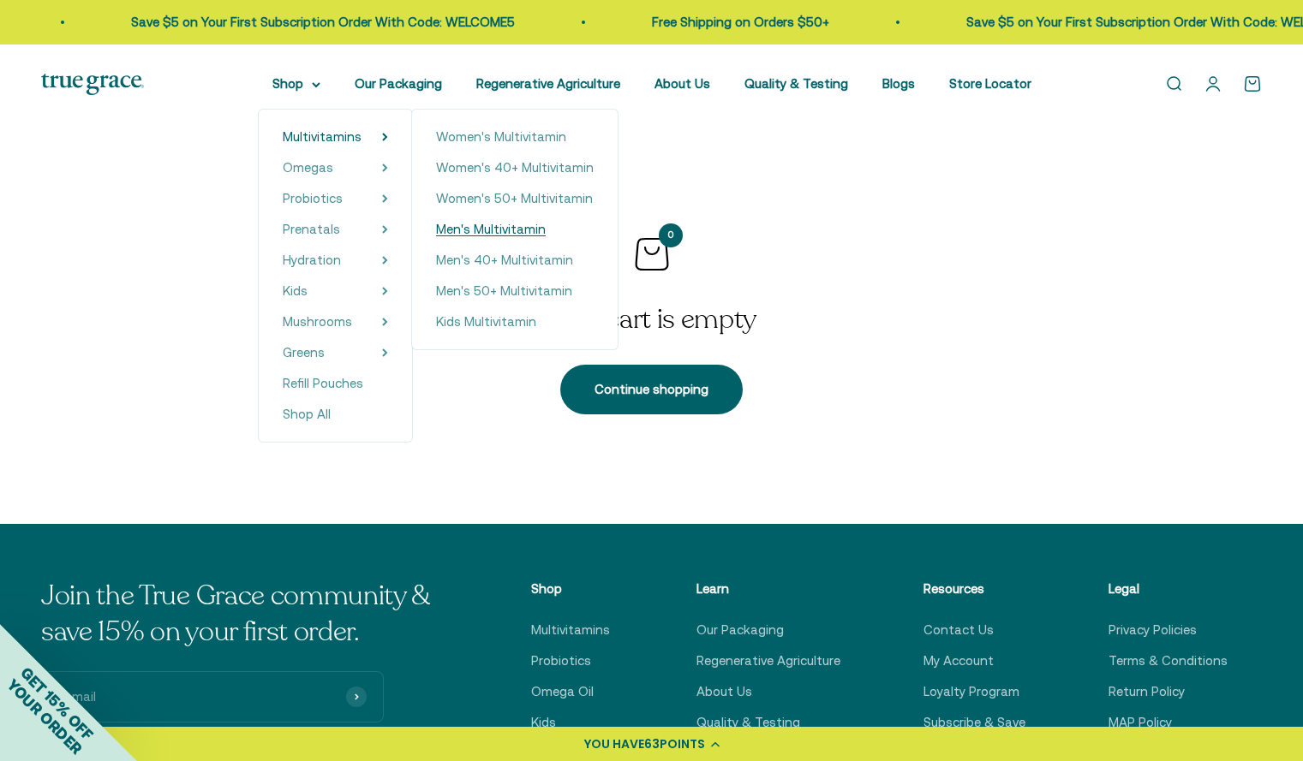
click at [534, 226] on span "Men's Multivitamin" at bounding box center [491, 229] width 110 height 15
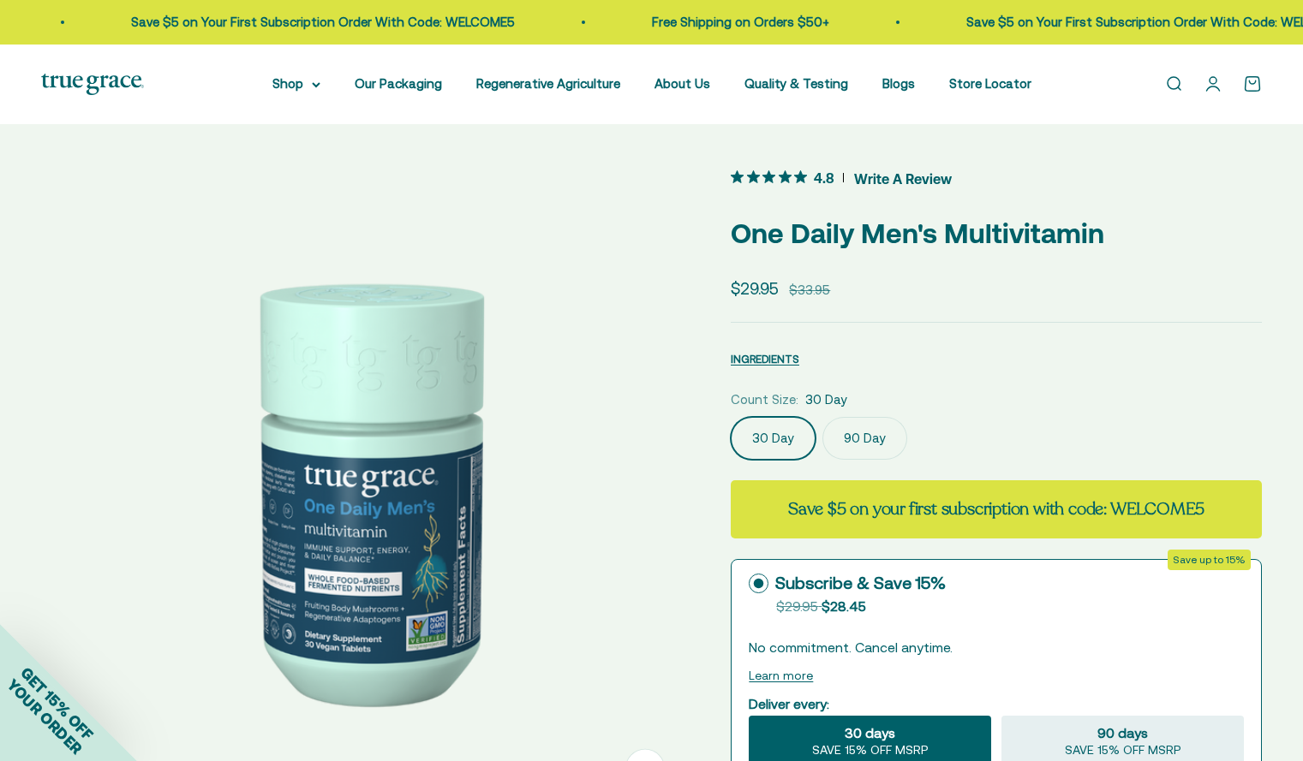
click at [852, 440] on label "90 Day" at bounding box center [864, 438] width 85 height 43
click at [731, 417] on input "90 Day" at bounding box center [730, 416] width 1 height 1
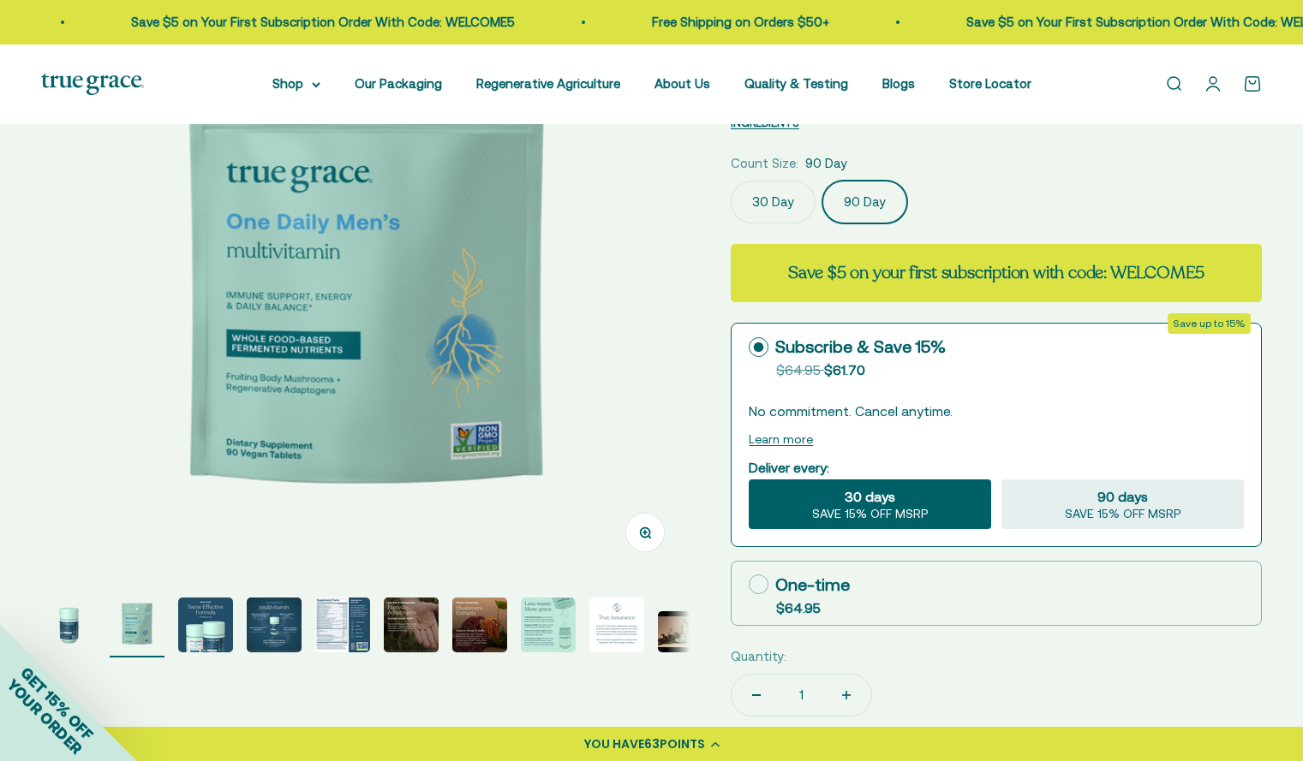
scroll to position [242, 0]
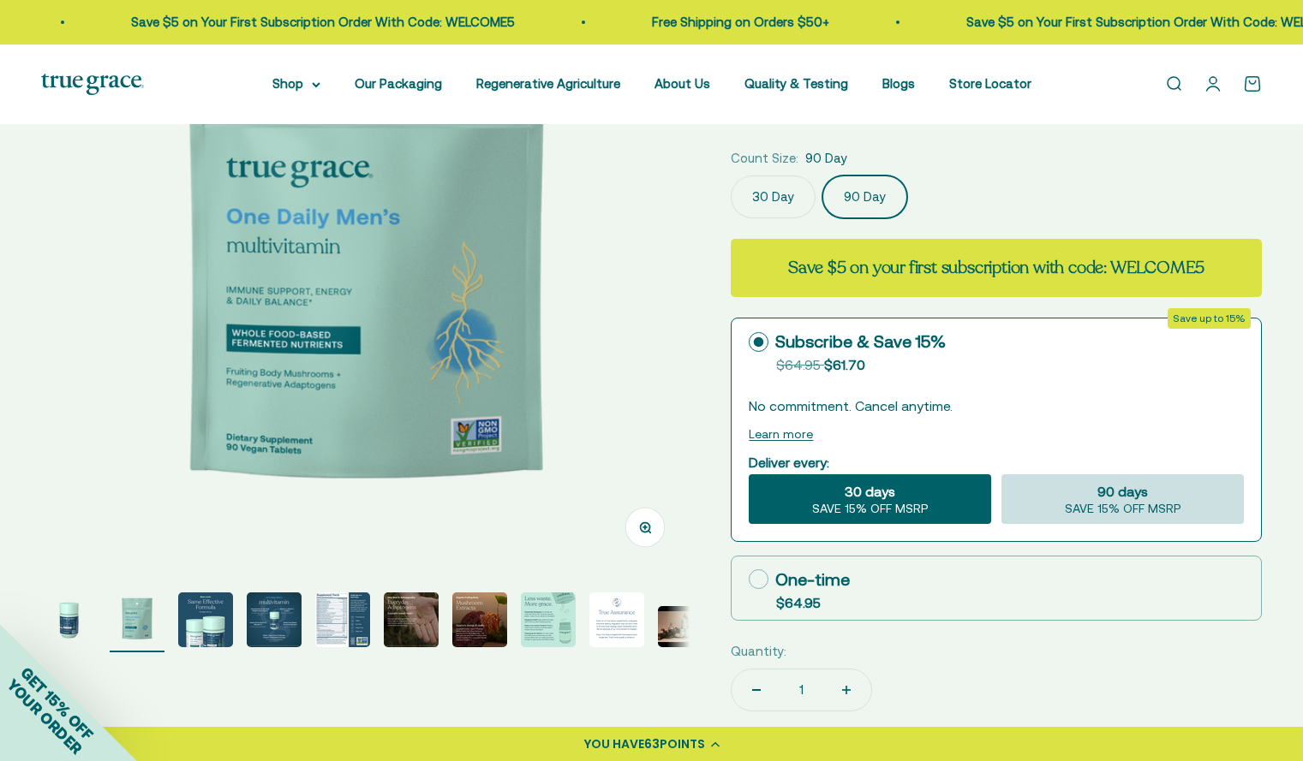
click at [1100, 504] on span "SAVE 15% OFF MSRP" at bounding box center [1123, 509] width 116 height 15
click at [1001, 474] on input "90 days SAVE 15% OFF MSRP" at bounding box center [1000, 474] width 1 height 1
radio input "true"
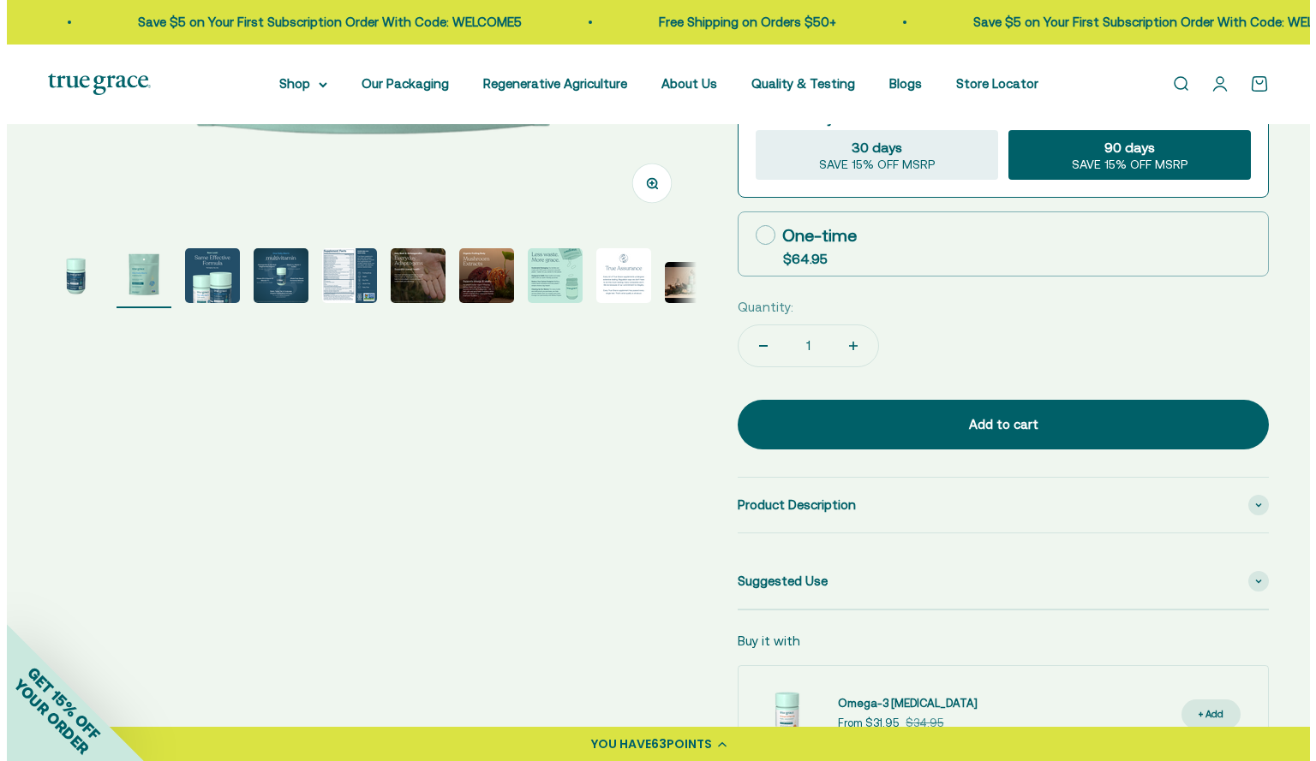
scroll to position [587, 0]
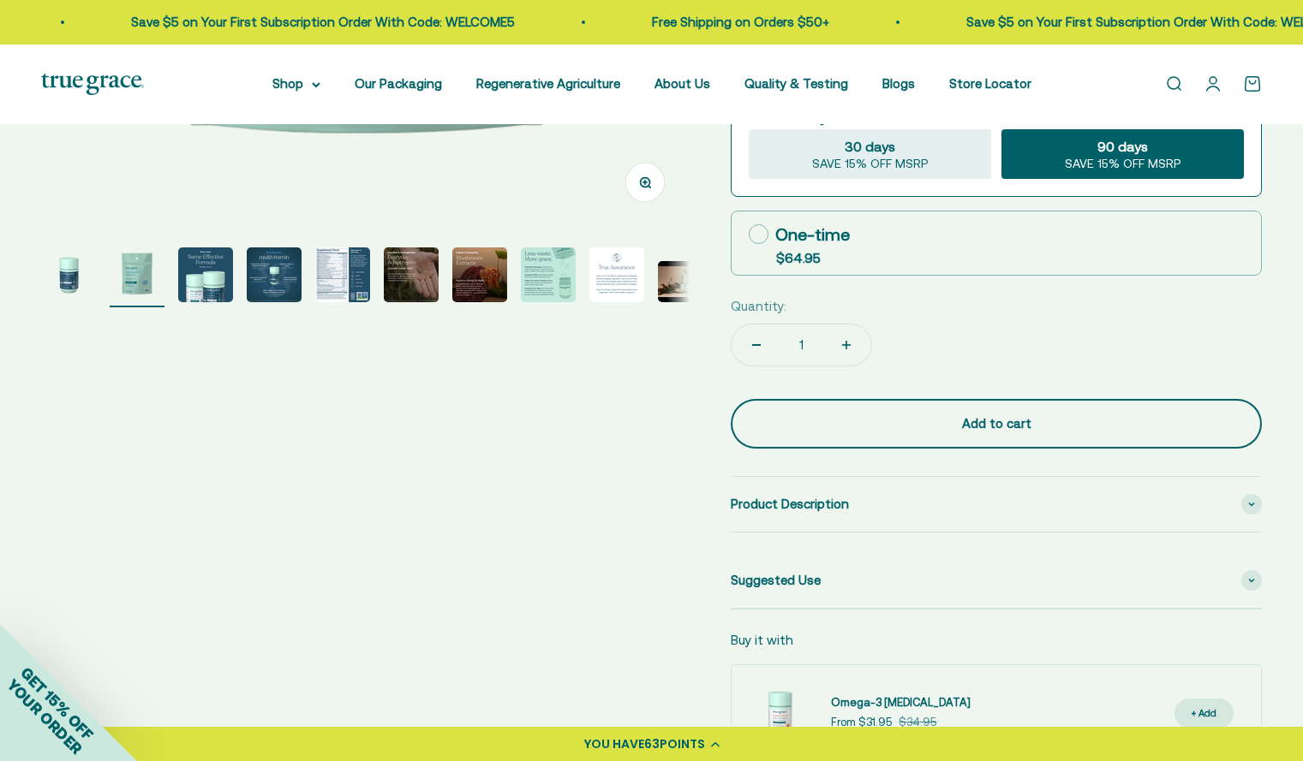
click at [1067, 425] on div "Add to cart" at bounding box center [996, 424] width 463 height 21
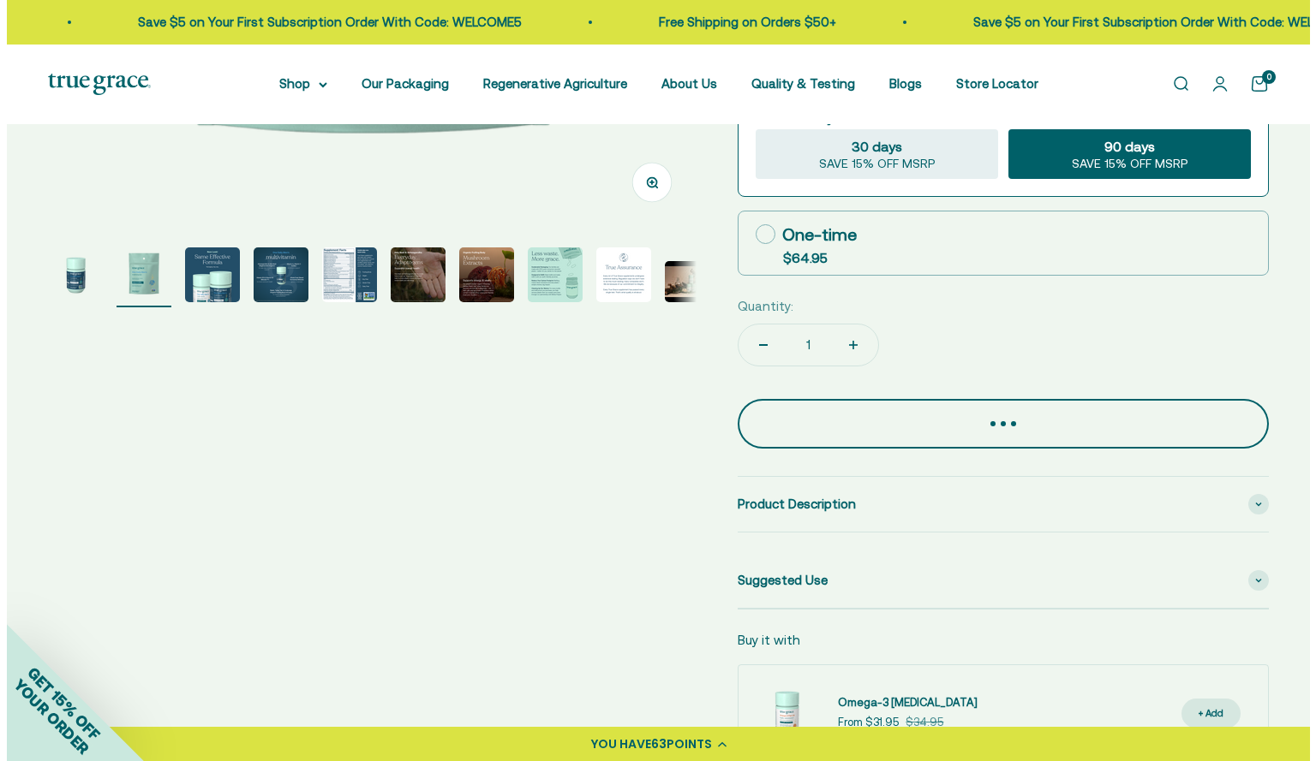
scroll to position [0, 677]
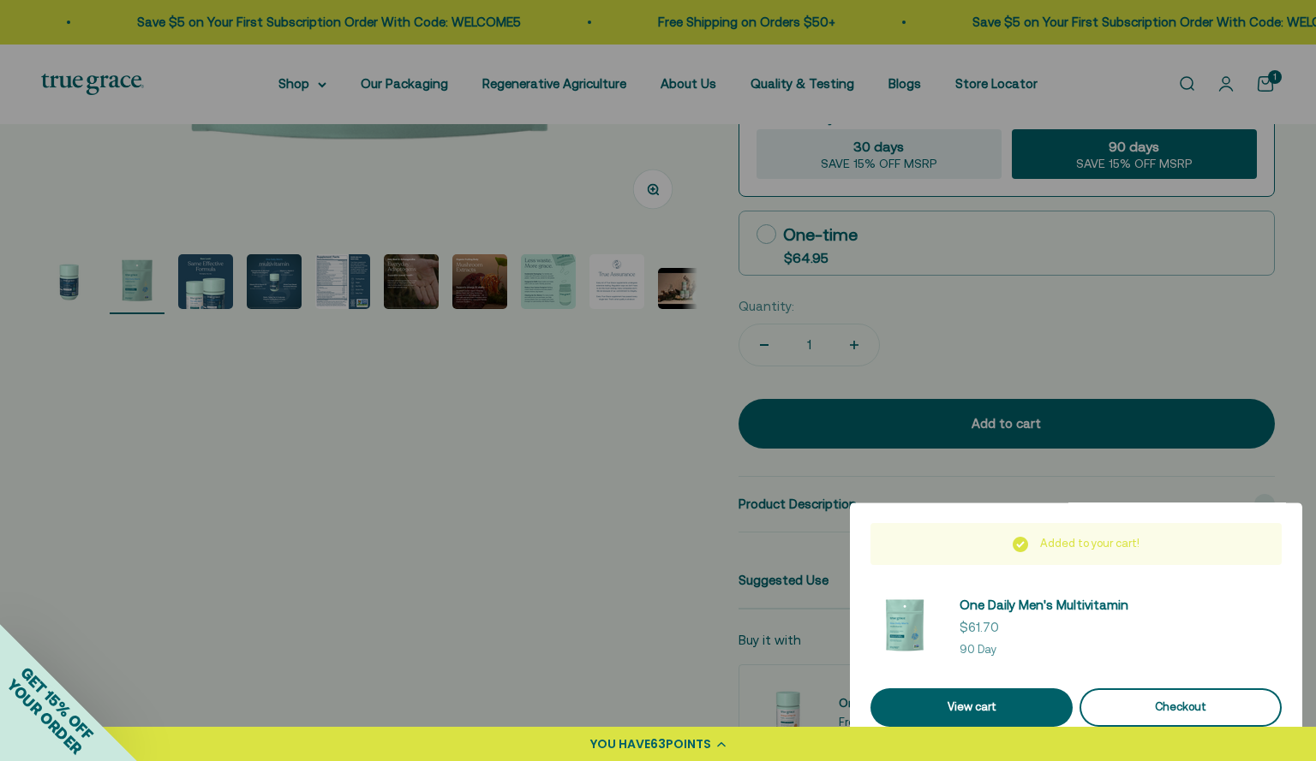
click at [1155, 707] on div "Checkout" at bounding box center [1180, 708] width 161 height 18
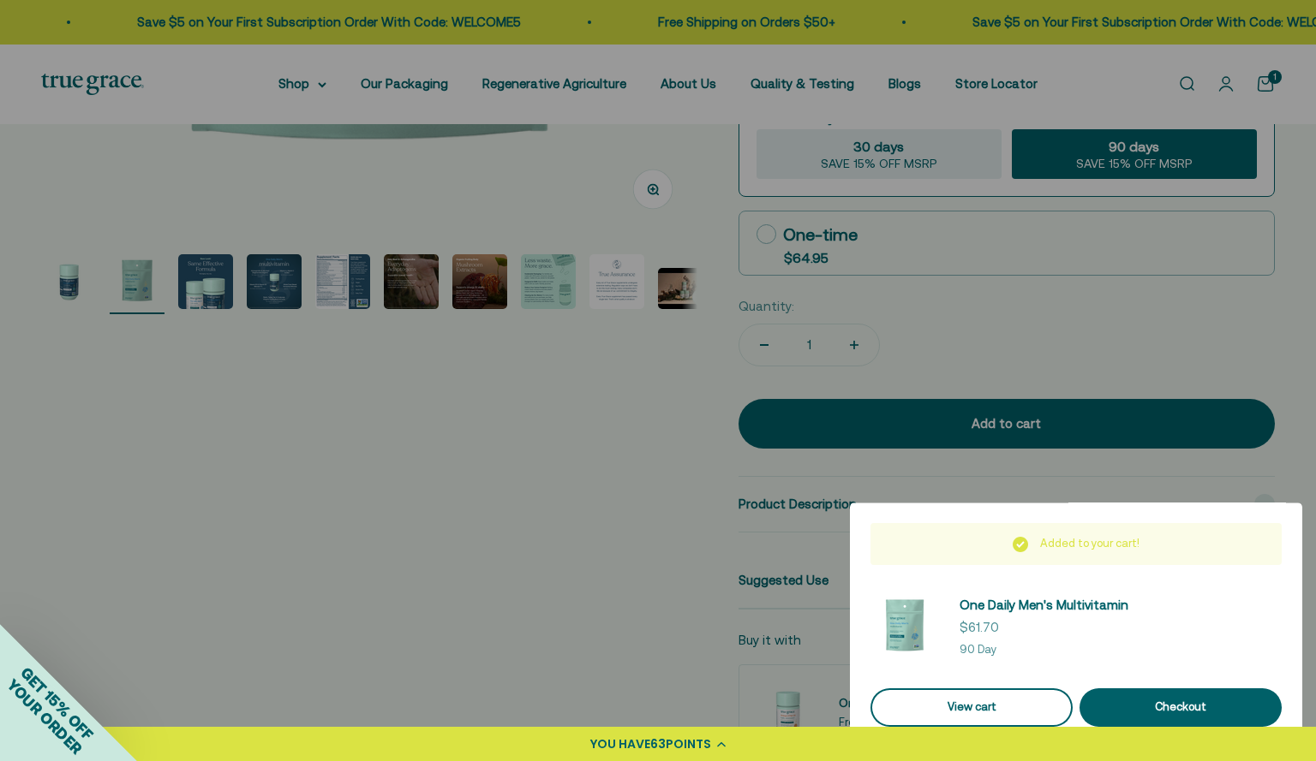
click at [929, 707] on link "View cart" at bounding box center [971, 708] width 202 height 39
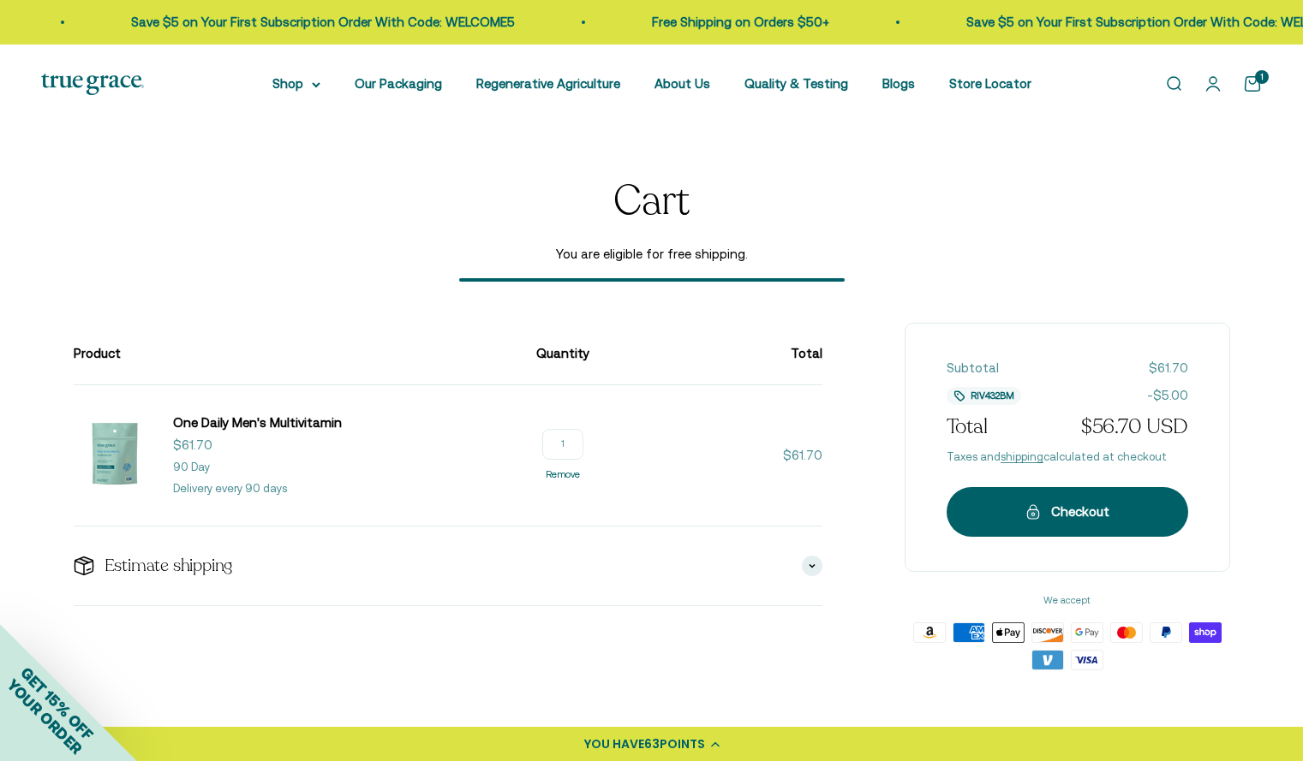
click at [553, 472] on link "Remove" at bounding box center [563, 474] width 34 height 10
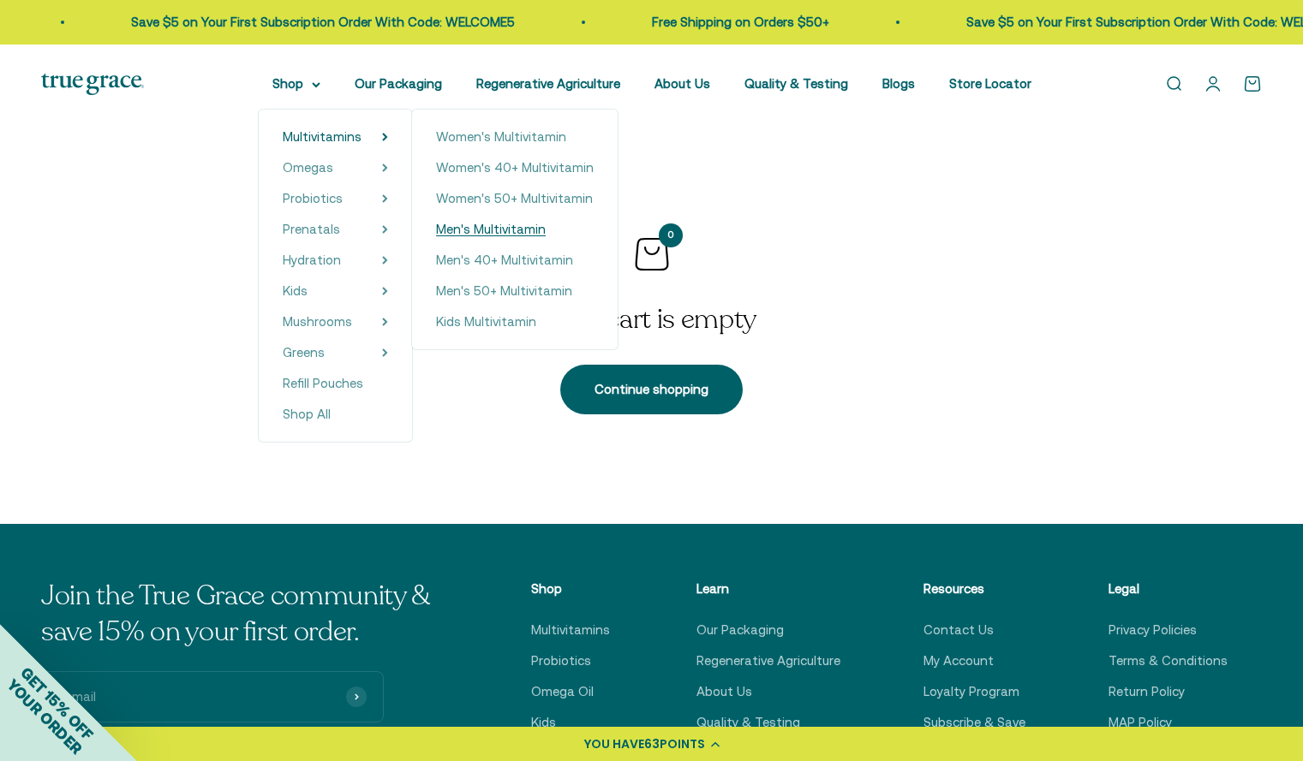
click at [513, 230] on span "Men's Multivitamin" at bounding box center [491, 229] width 110 height 15
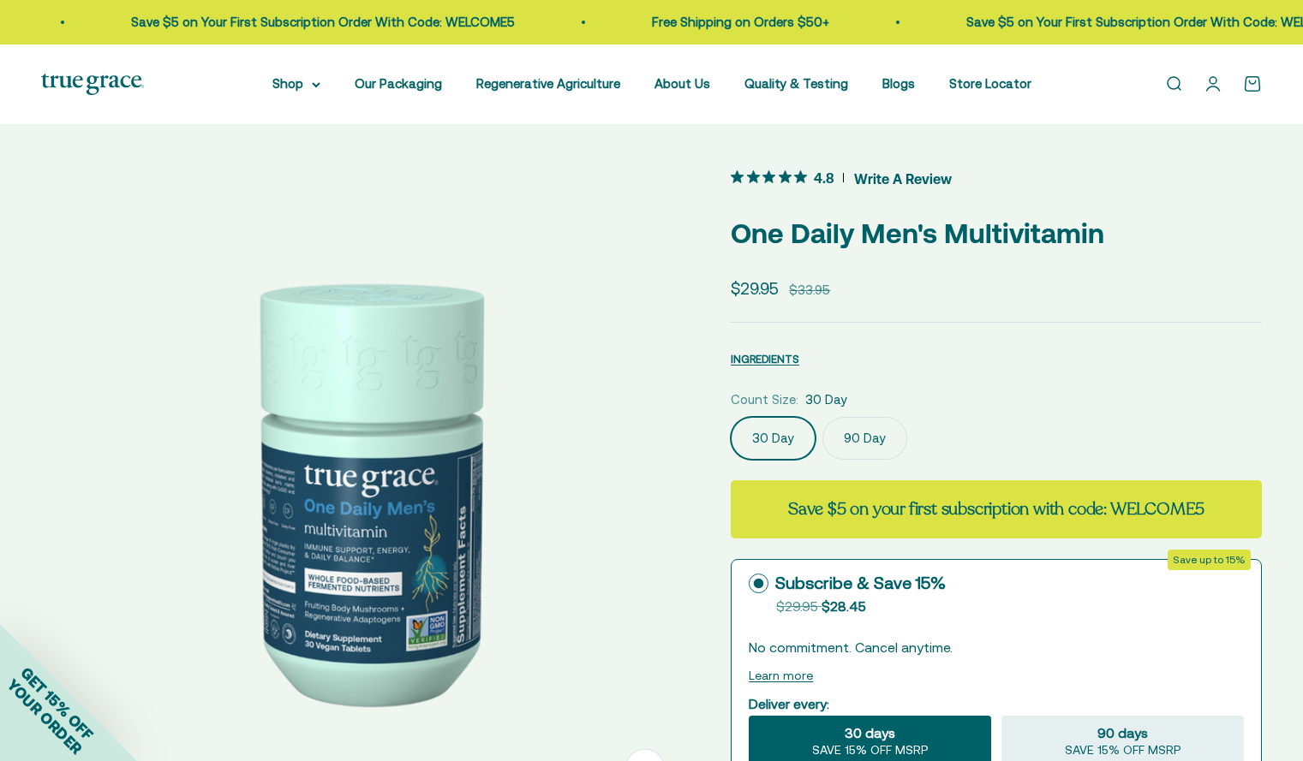
click at [884, 449] on label "90 Day" at bounding box center [864, 438] width 85 height 43
click at [731, 417] on input "90 Day" at bounding box center [730, 416] width 1 height 1
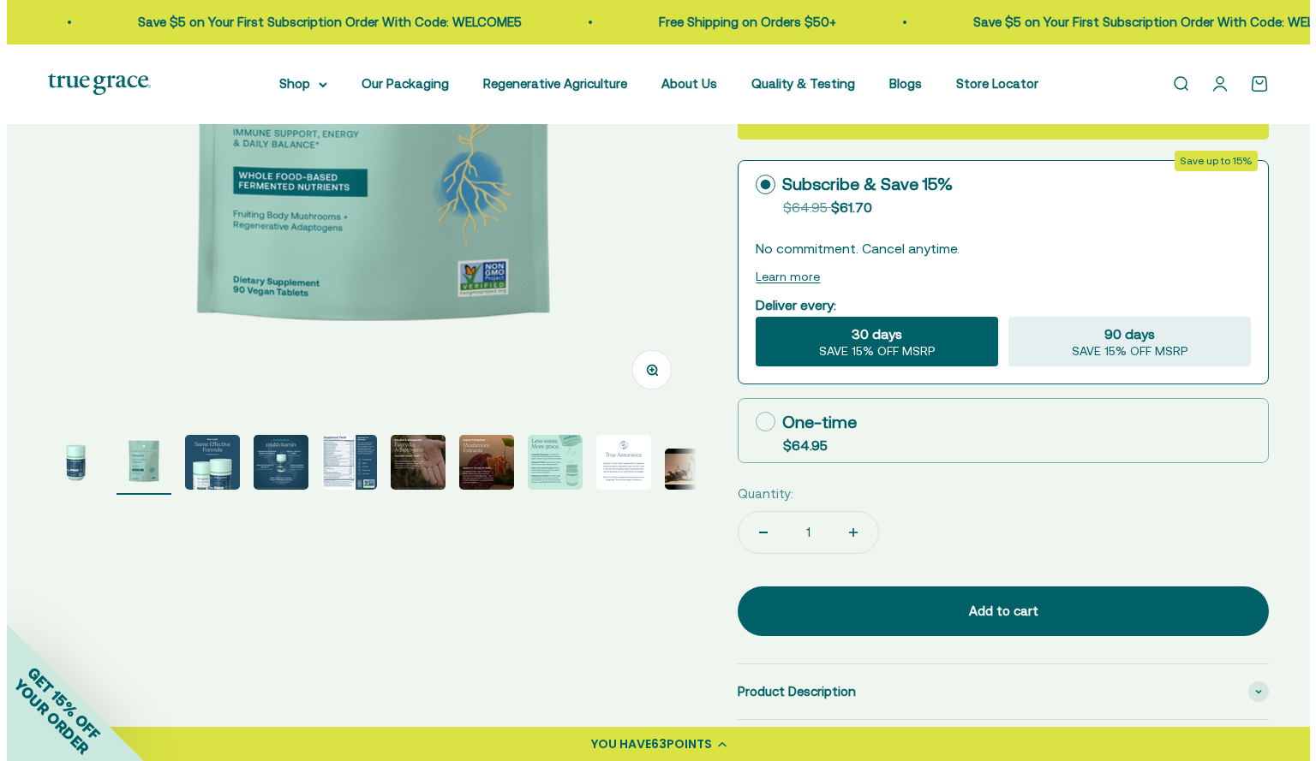
scroll to position [408, 0]
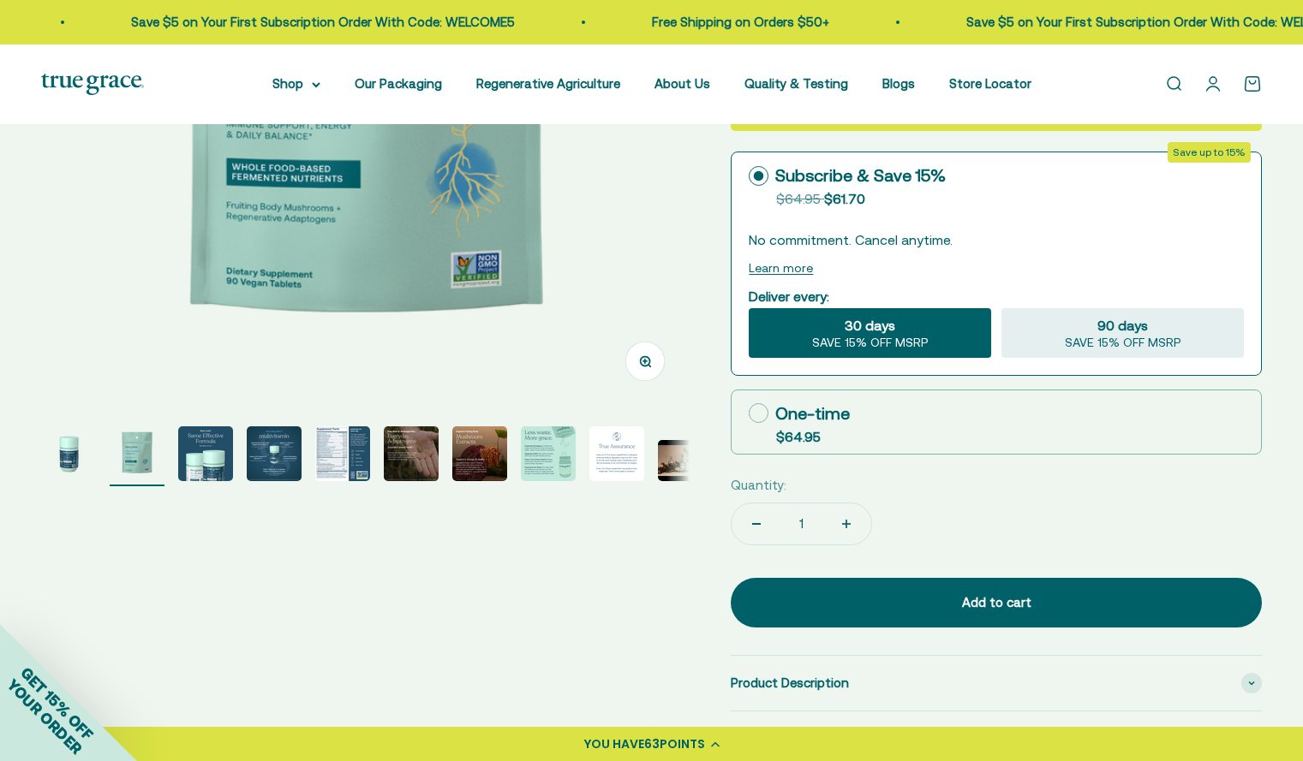
click at [910, 416] on label "One-time $64.95" at bounding box center [995, 422] width 529 height 63
click at [749, 414] on input "One-time $64.95" at bounding box center [748, 413] width 1 height 1
radio input "true"
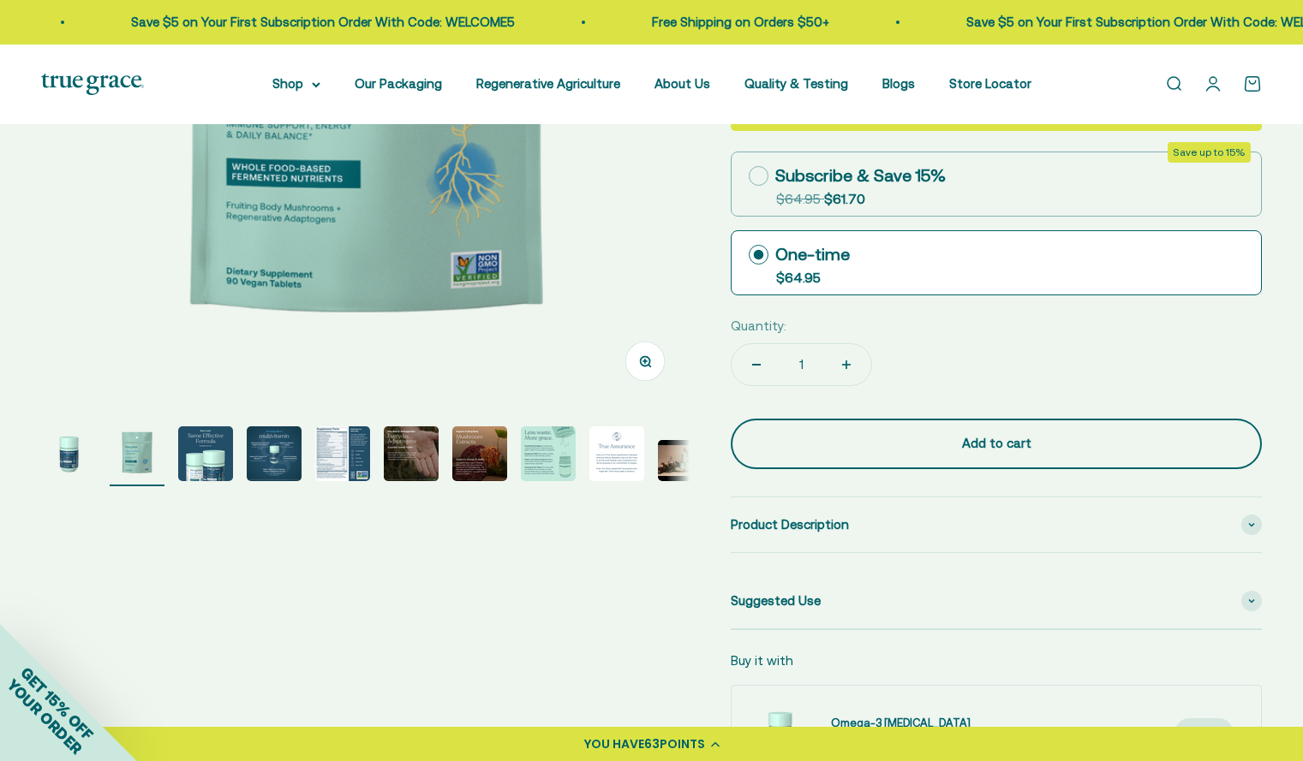
click at [920, 445] on div "Add to cart" at bounding box center [996, 443] width 463 height 21
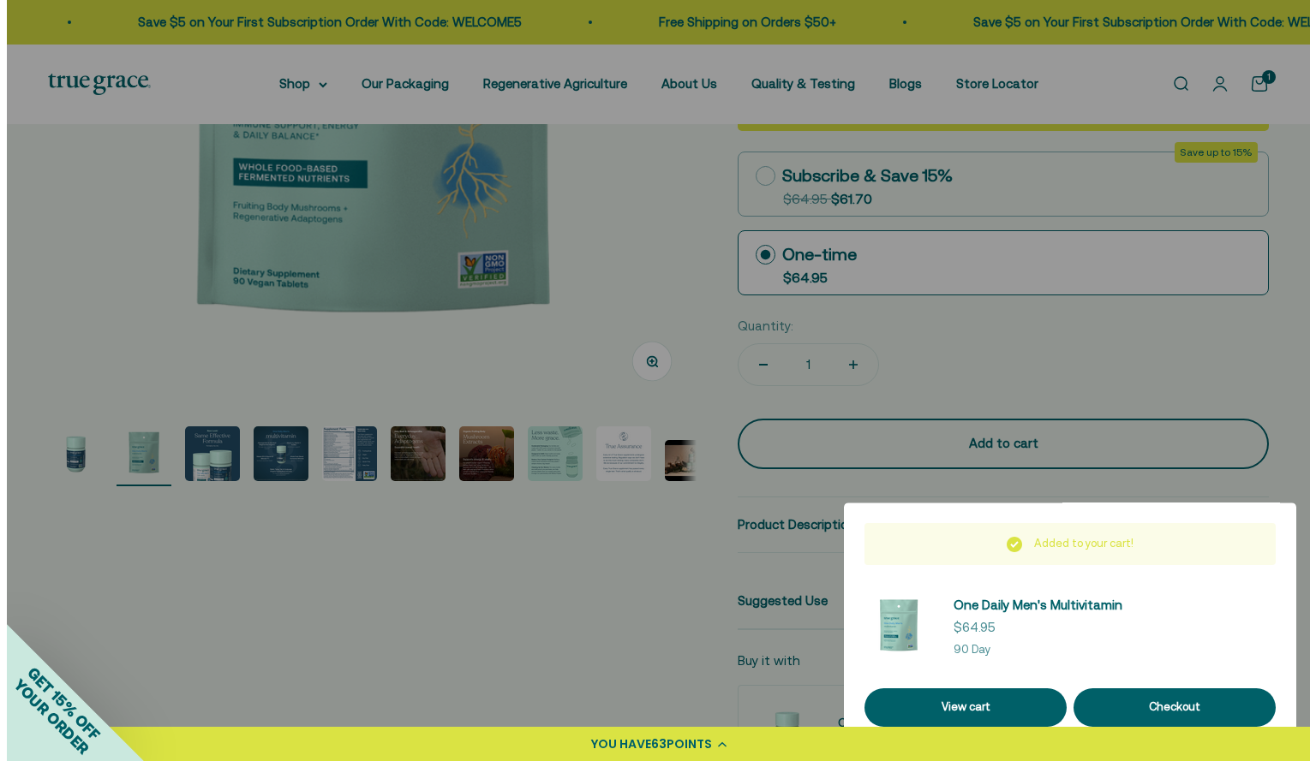
scroll to position [0, 677]
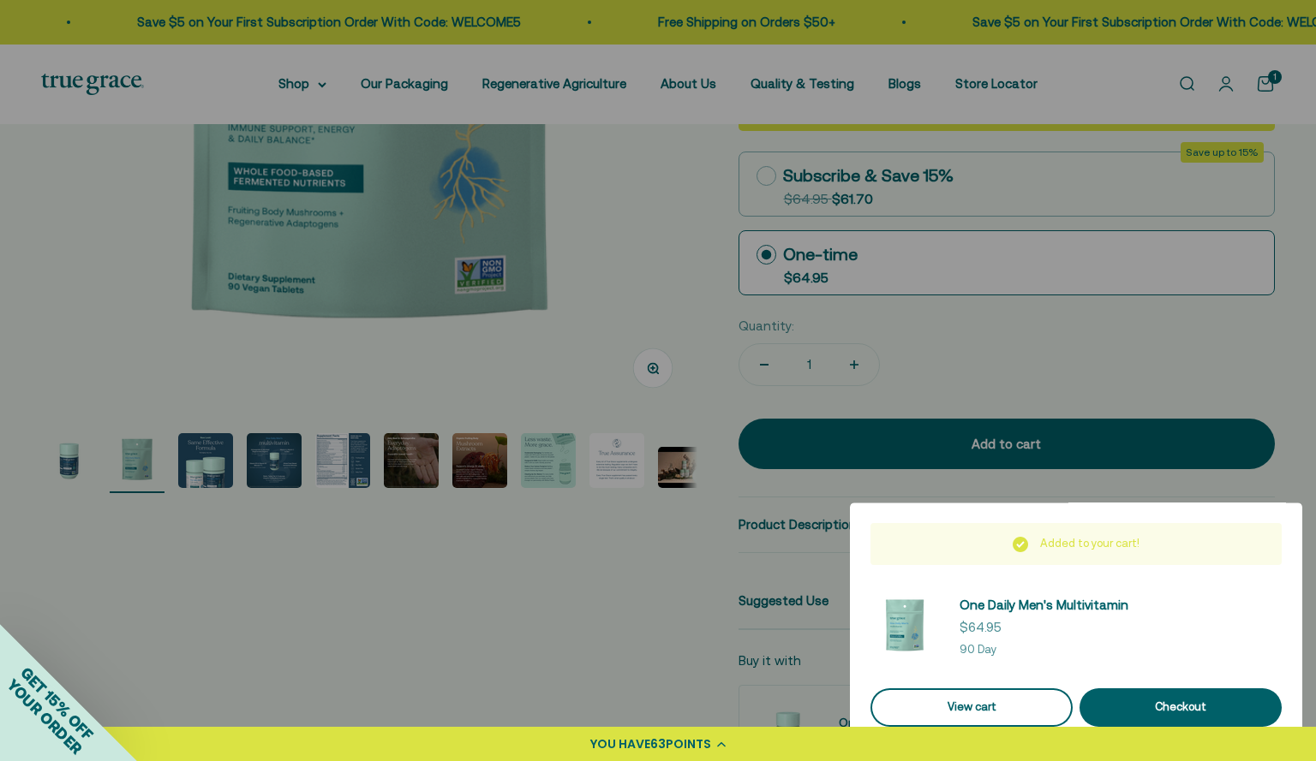
click at [960, 707] on link "View cart" at bounding box center [971, 708] width 202 height 39
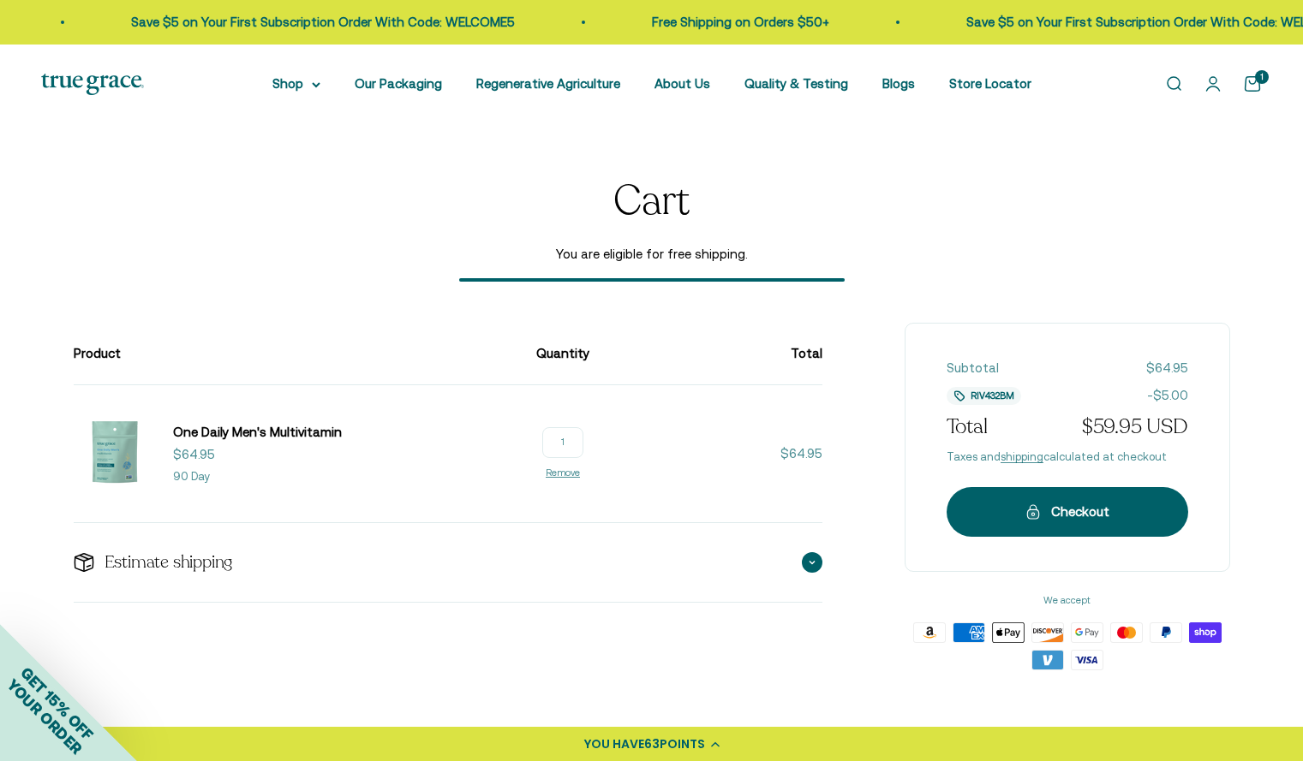
click at [745, 572] on div "Estimate shipping" at bounding box center [448, 562] width 749 height 79
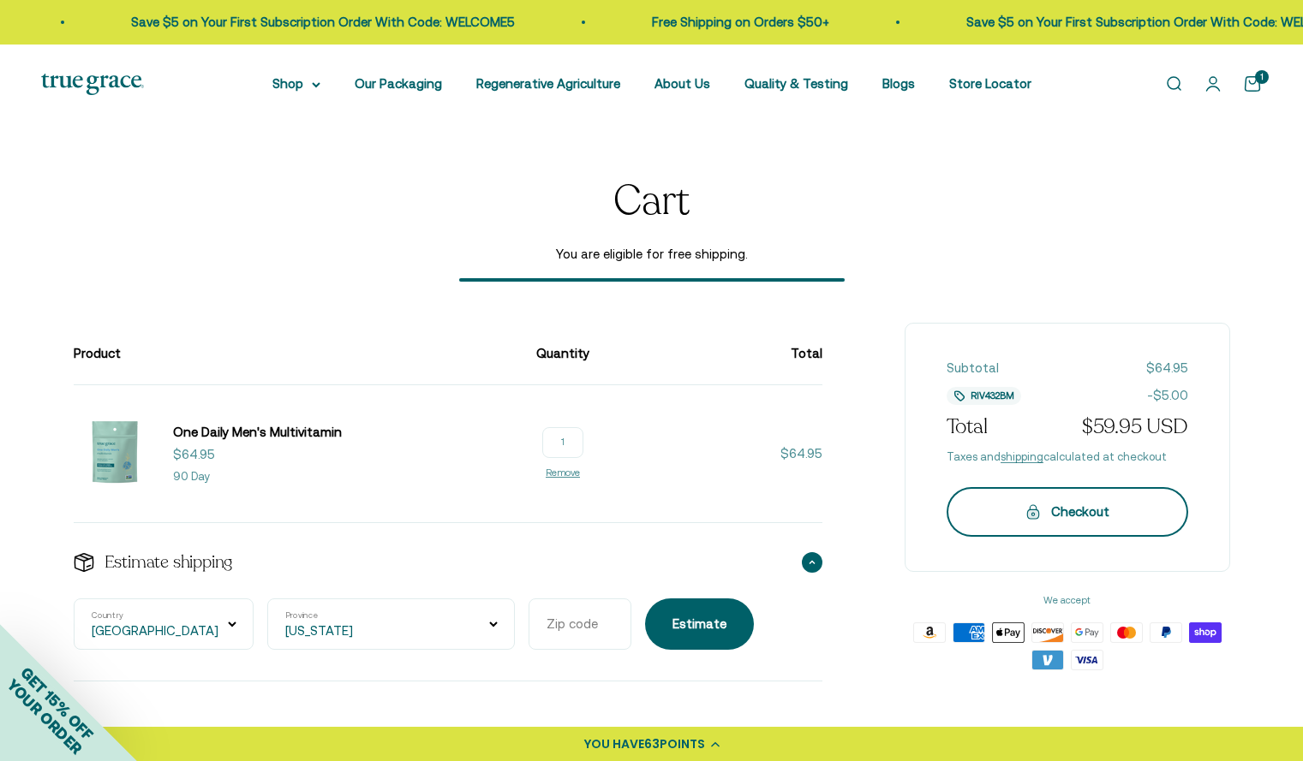
click at [1020, 510] on div "Checkout" at bounding box center [1067, 512] width 173 height 21
